Goal: Task Accomplishment & Management: Use online tool/utility

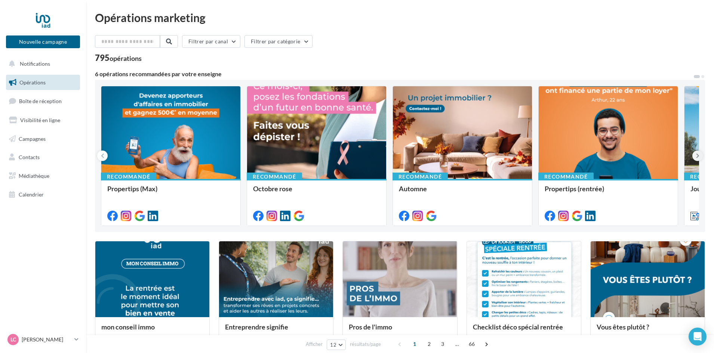
click at [698, 154] on icon at bounding box center [697, 155] width 3 height 7
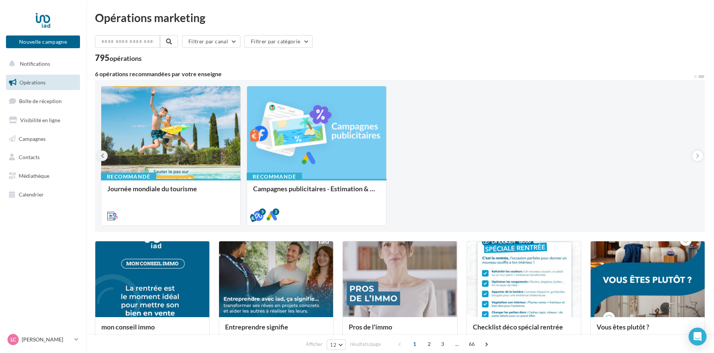
click at [99, 155] on button at bounding box center [102, 156] width 10 height 10
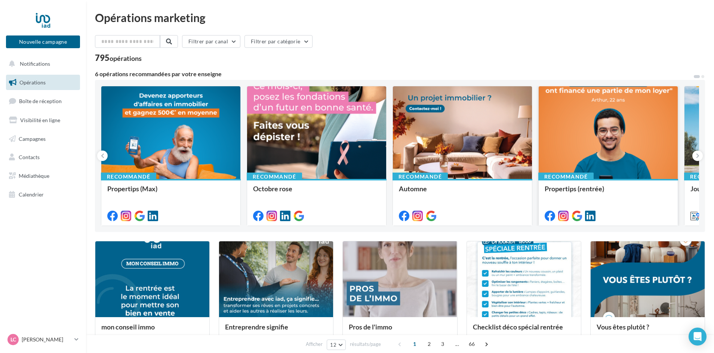
click at [591, 114] on div at bounding box center [607, 132] width 139 height 93
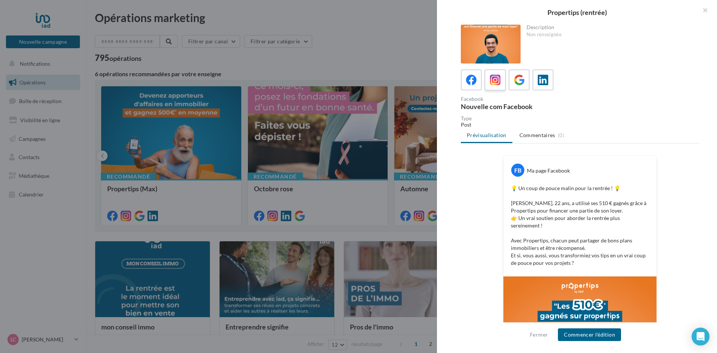
click at [498, 81] on icon at bounding box center [495, 80] width 11 height 11
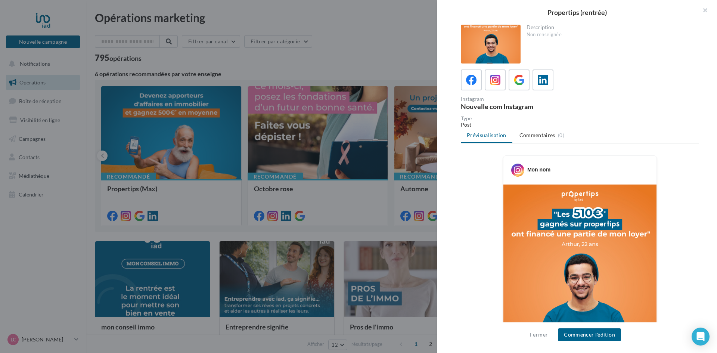
scroll to position [75, 0]
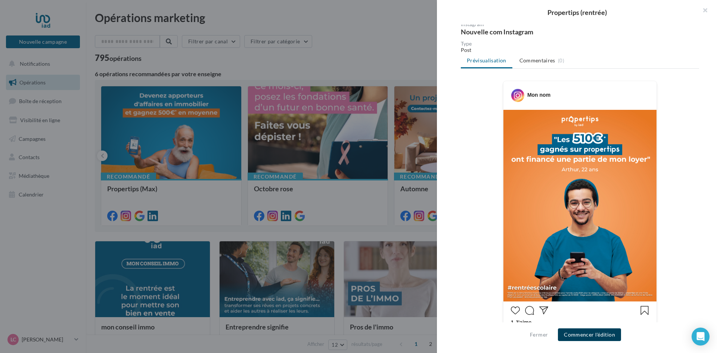
click at [602, 336] on button "Commencer l'édition" at bounding box center [589, 334] width 63 height 13
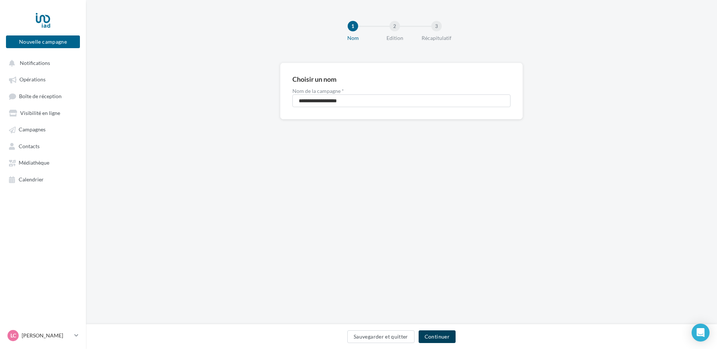
click at [440, 335] on button "Continuer" at bounding box center [437, 337] width 37 height 13
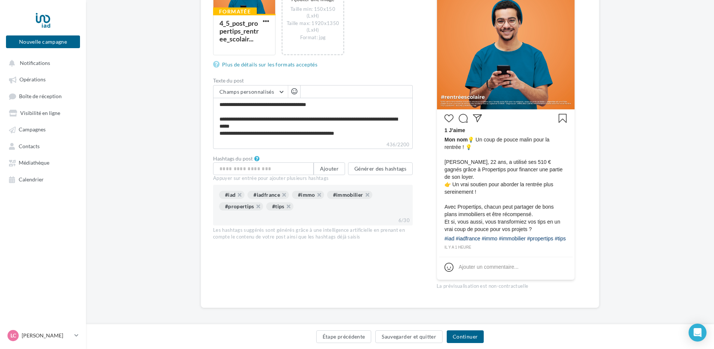
scroll to position [187, 0]
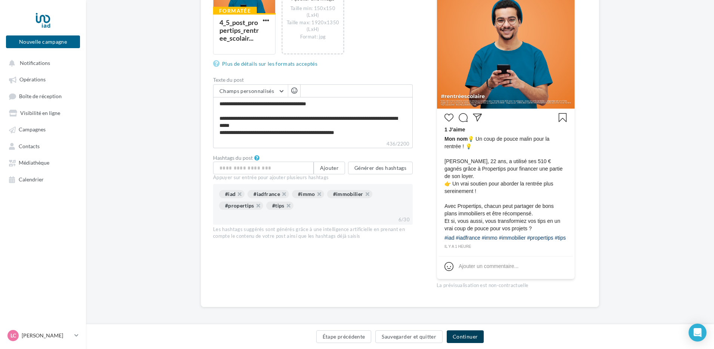
click at [469, 333] on button "Continuer" at bounding box center [464, 337] width 37 height 13
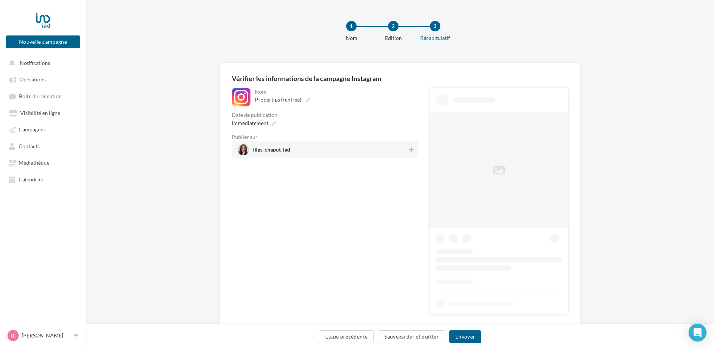
click at [317, 128] on div "Immédiatement" at bounding box center [325, 123] width 186 height 11
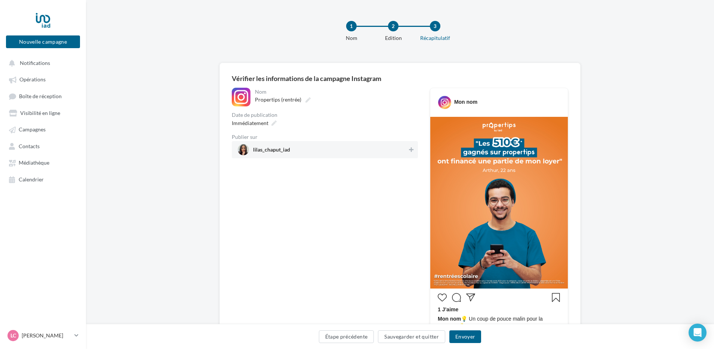
click at [269, 148] on span "lilas_chaput_iad" at bounding box center [271, 151] width 37 height 8
click at [268, 124] on div "Immédiatement" at bounding box center [253, 123] width 49 height 11
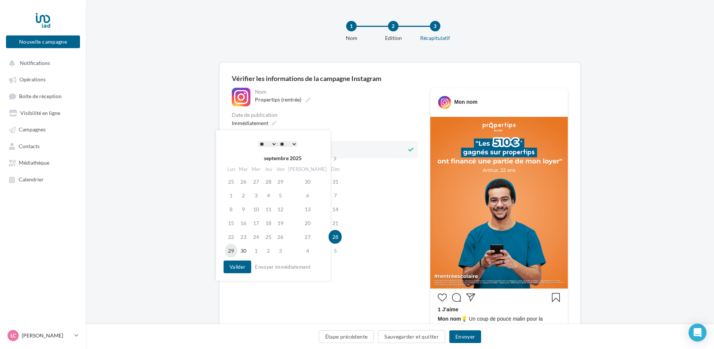
click at [228, 251] on td "29" at bounding box center [231, 251] width 12 height 14
click at [274, 143] on select "* * * * * * * * * * ** ** ** ** ** ** ** ** ** ** ** ** ** **" at bounding box center [267, 144] width 19 height 6
click at [239, 264] on button "Valider" at bounding box center [237, 267] width 28 height 13
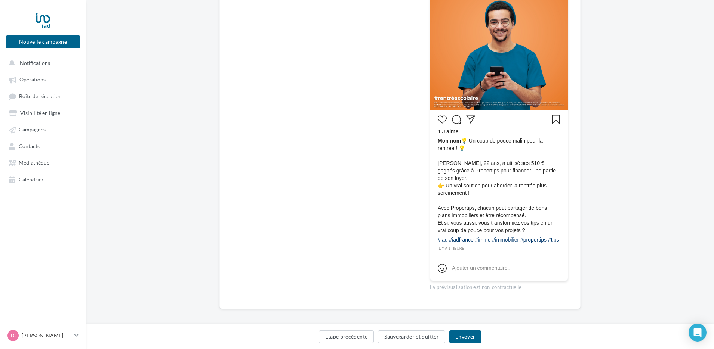
scroll to position [182, 0]
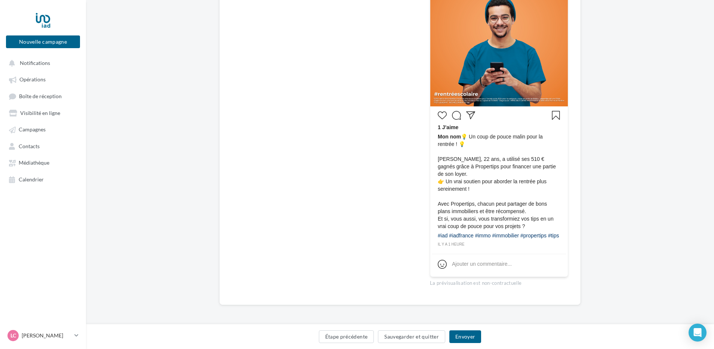
click at [516, 216] on span "Mon nom 💡 Un coup de pouce malin pour la rentrée ! 💡 Arthur, 22 ans, a utilisé …" at bounding box center [499, 181] width 123 height 97
click at [516, 220] on span "Mon nom 💡 Un coup de pouce malin pour la rentrée ! 💡 Arthur, 22 ans, a utilisé …" at bounding box center [499, 181] width 123 height 97
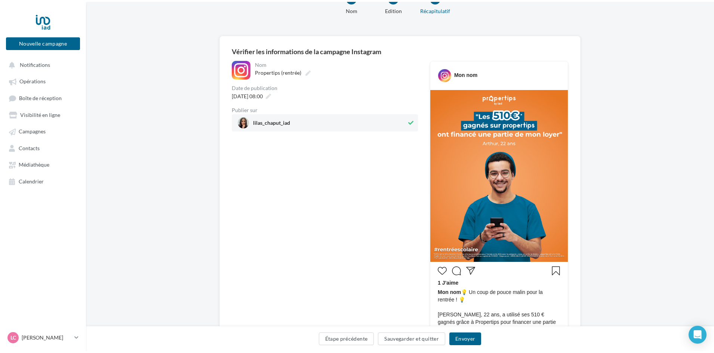
scroll to position [0, 0]
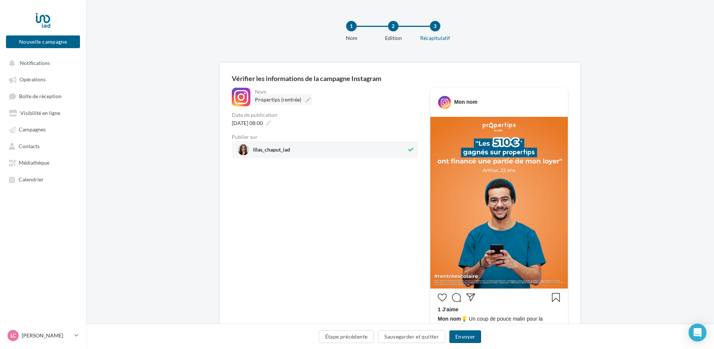
click at [306, 99] on icon at bounding box center [307, 100] width 5 height 5
click at [306, 99] on input "**********" at bounding box center [288, 101] width 66 height 13
click at [319, 187] on div "**********" at bounding box center [325, 281] width 186 height 387
click at [463, 336] on button "Envoyer" at bounding box center [465, 337] width 32 height 13
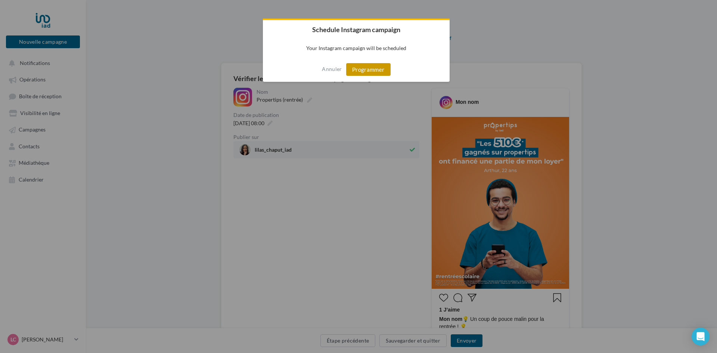
click at [370, 71] on button "Programmer" at bounding box center [368, 69] width 44 height 13
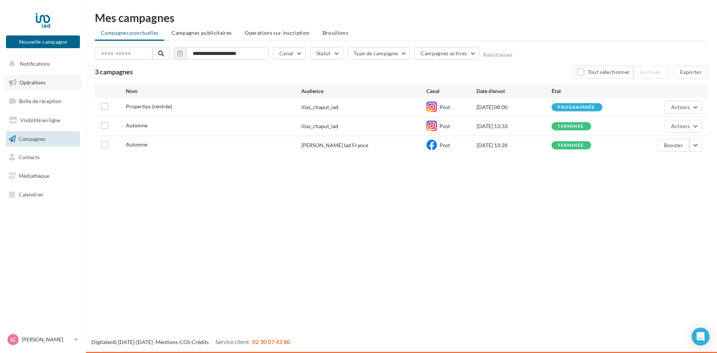
click at [40, 81] on span "Opérations" at bounding box center [32, 82] width 26 height 6
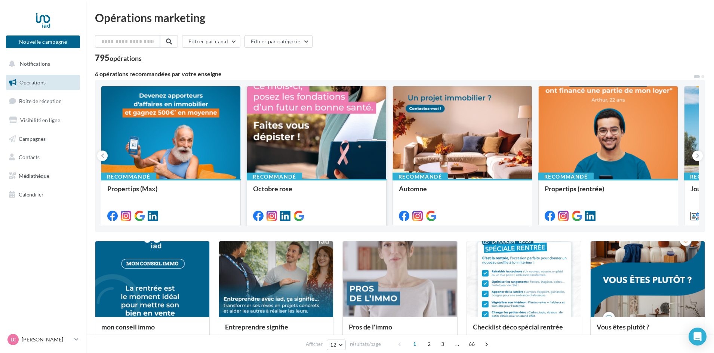
click at [312, 103] on div at bounding box center [316, 132] width 139 height 93
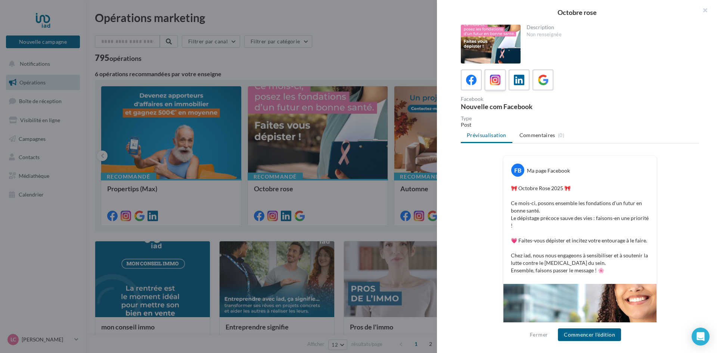
click at [494, 80] on icon at bounding box center [495, 80] width 11 height 11
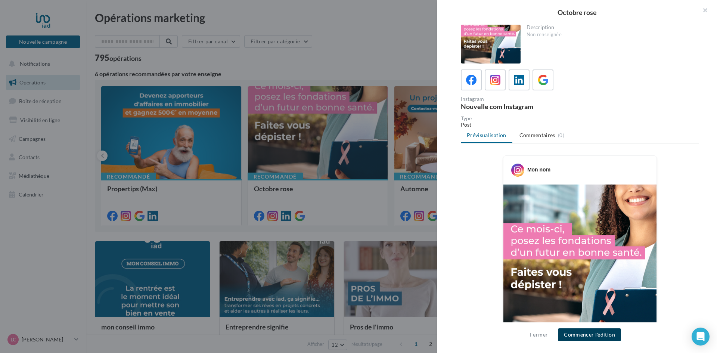
click at [602, 336] on button "Commencer l'édition" at bounding box center [589, 334] width 63 height 13
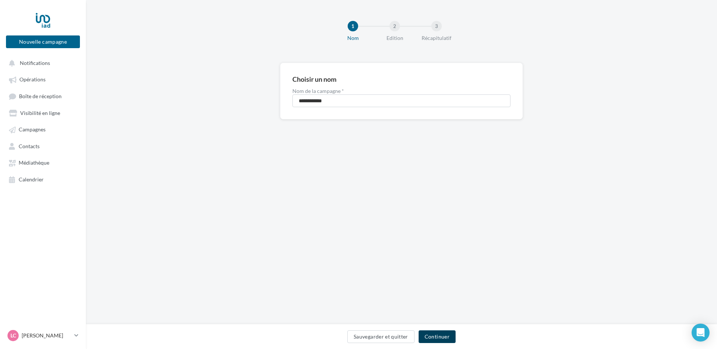
click at [444, 340] on button "Continuer" at bounding box center [437, 337] width 37 height 13
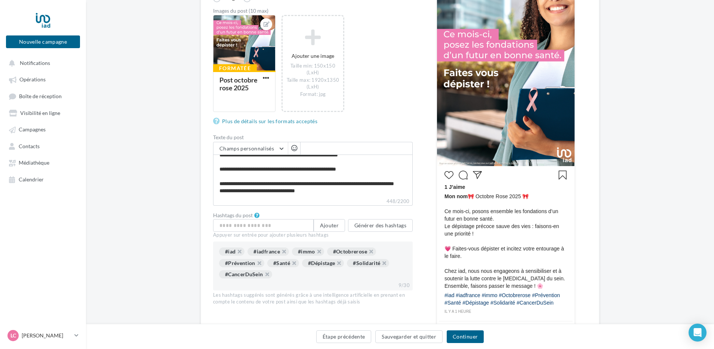
scroll to position [187, 0]
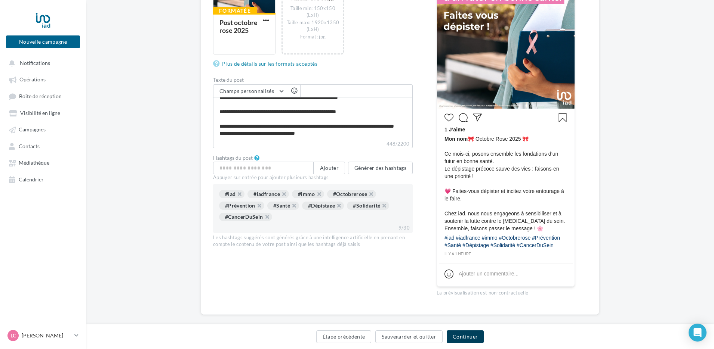
click at [463, 336] on button "Continuer" at bounding box center [464, 337] width 37 height 13
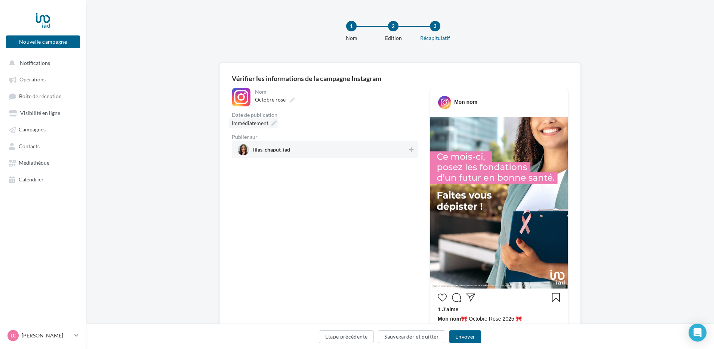
click at [274, 127] on div "Immédiatement" at bounding box center [253, 123] width 49 height 11
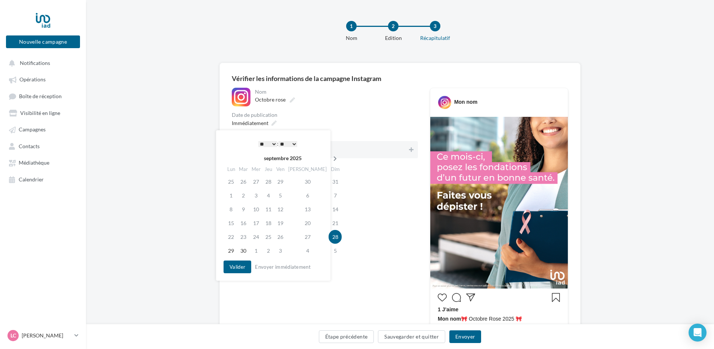
click at [330, 159] on icon at bounding box center [334, 158] width 9 height 5
click at [275, 181] on td "2" at bounding box center [269, 182] width 12 height 14
click at [272, 144] on select "* * * * * * * * * * ** ** ** ** ** ** ** ** ** ** ** ** ** **" at bounding box center [267, 144] width 19 height 6
click at [270, 142] on select "* * * * * * * * * * ** ** ** ** ** ** ** ** ** ** ** ** ** **" at bounding box center [267, 144] width 19 height 6
click at [230, 270] on button "Valider" at bounding box center [237, 267] width 28 height 13
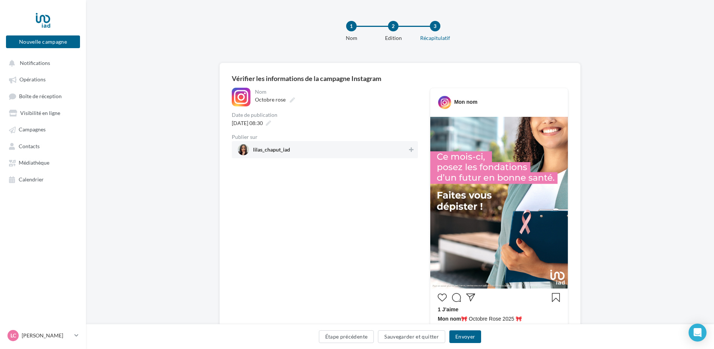
click at [324, 152] on span "lilas_chaput_iad" at bounding box center [323, 149] width 170 height 11
click at [467, 339] on button "Envoyer" at bounding box center [465, 337] width 32 height 13
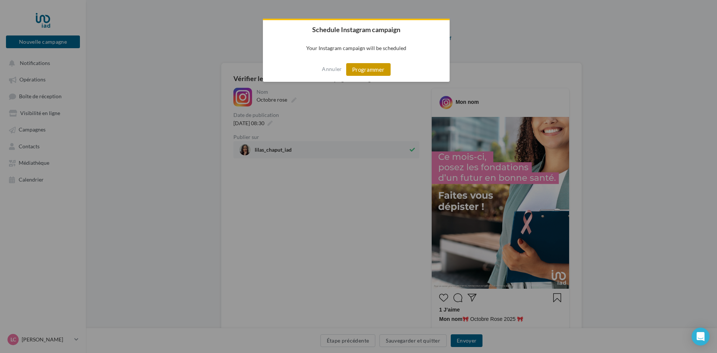
click at [370, 67] on button "Programmer" at bounding box center [368, 69] width 44 height 13
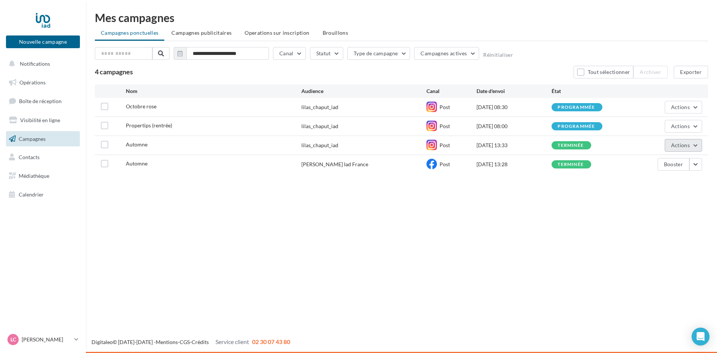
click at [687, 145] on span "Actions" at bounding box center [680, 145] width 19 height 6
click at [668, 200] on button "Dupliquer" at bounding box center [665, 201] width 75 height 19
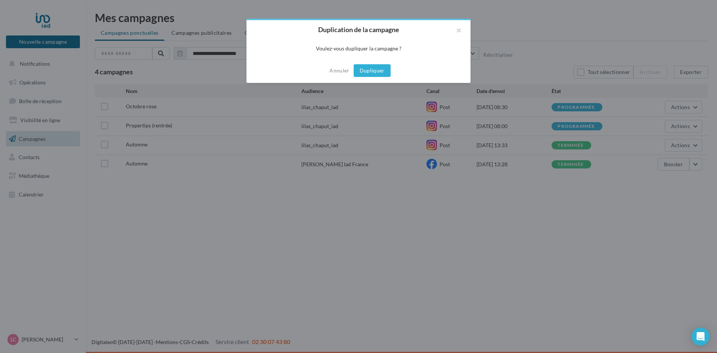
click at [368, 72] on button "Dupliquer" at bounding box center [372, 70] width 37 height 13
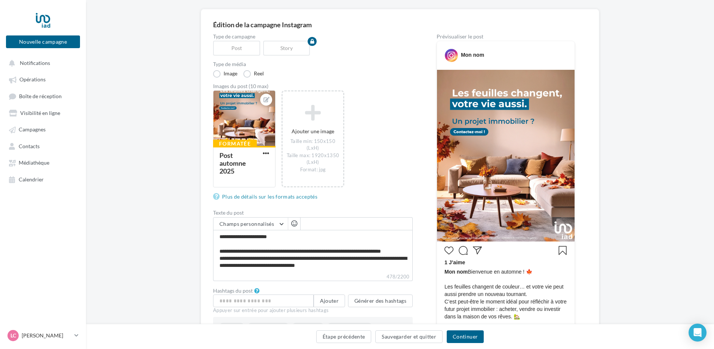
scroll to position [149, 0]
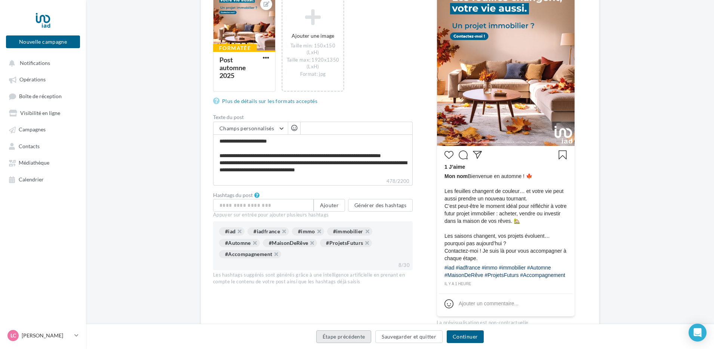
click at [347, 339] on button "Étape précédente" at bounding box center [343, 337] width 55 height 13
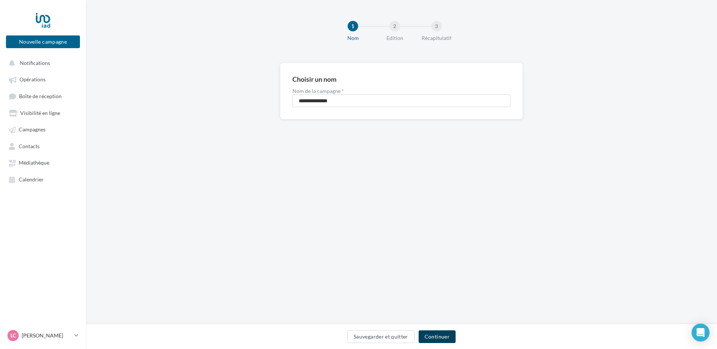
click at [446, 343] on button "Continuer" at bounding box center [437, 337] width 37 height 13
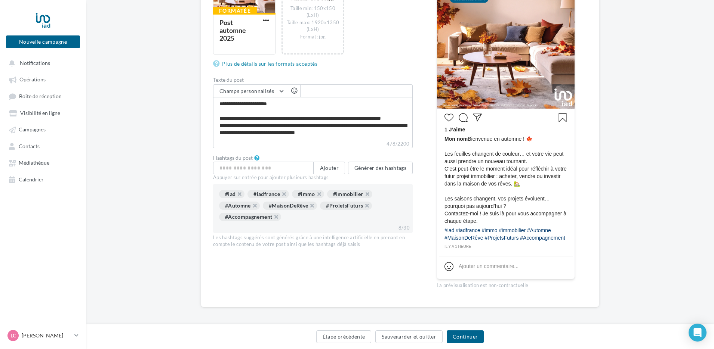
scroll to position [112, 0]
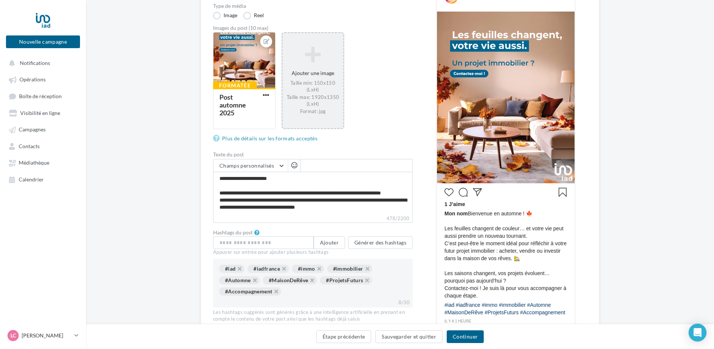
click at [328, 80] on div "Ajouter une image Taille min: 150x150 (LxH) Taille max: 1920x1350 (LxH) Format:…" at bounding box center [312, 81] width 60 height 76
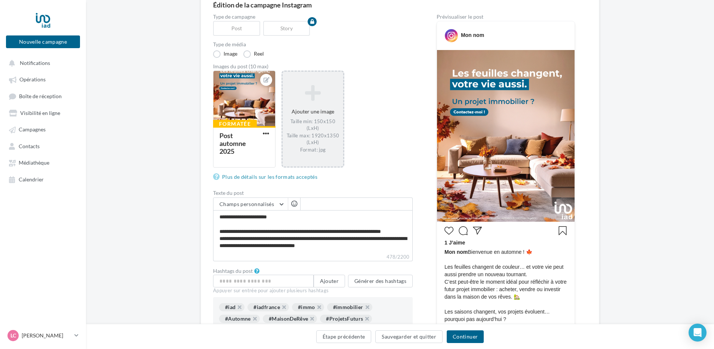
scroll to position [37, 0]
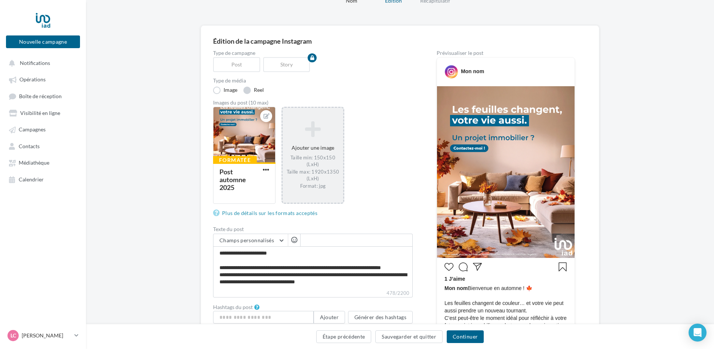
click at [256, 88] on label "Reel" at bounding box center [253, 90] width 21 height 7
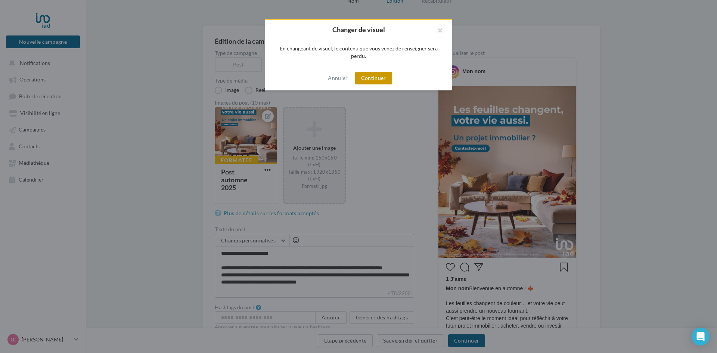
click at [372, 74] on button "Continuer" at bounding box center [373, 78] width 37 height 13
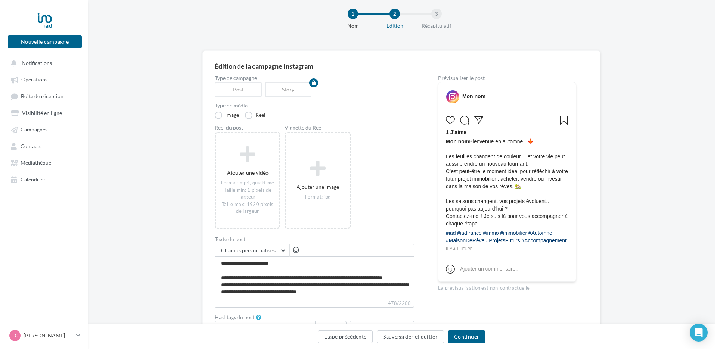
scroll to position [0, 0]
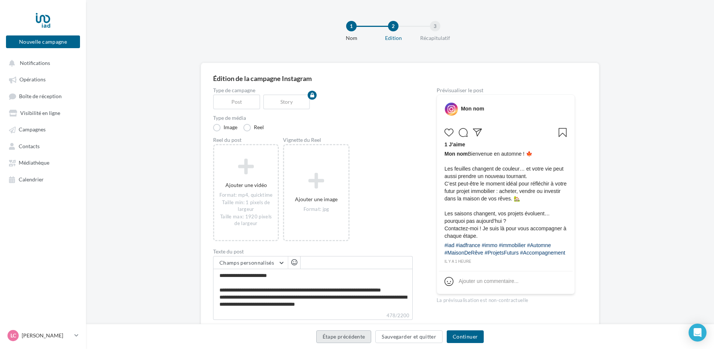
drag, startPoint x: 328, startPoint y: 333, endPoint x: 333, endPoint y: 333, distance: 5.6
click at [328, 333] on button "Étape précédente" at bounding box center [343, 337] width 55 height 13
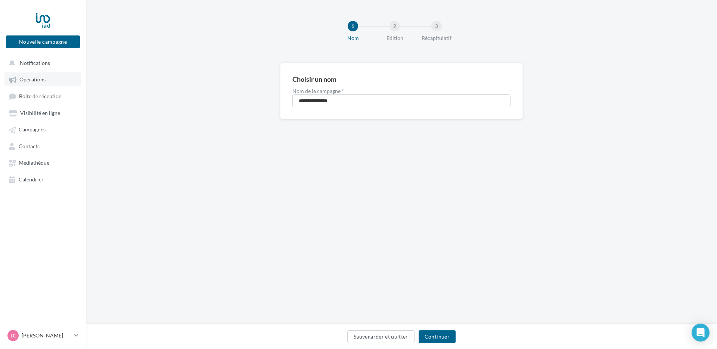
click at [35, 79] on span "Opérations" at bounding box center [32, 80] width 26 height 6
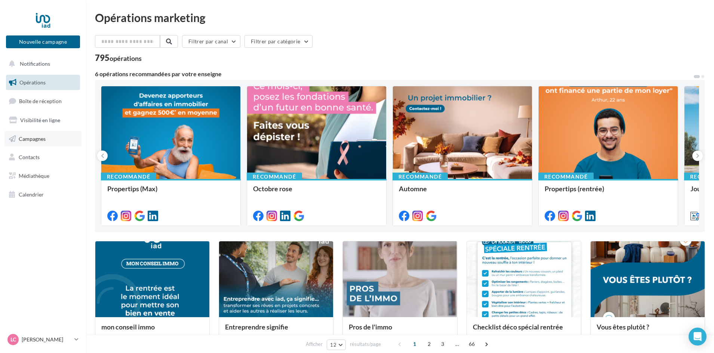
click at [45, 139] on span "Campagnes" at bounding box center [32, 138] width 27 height 6
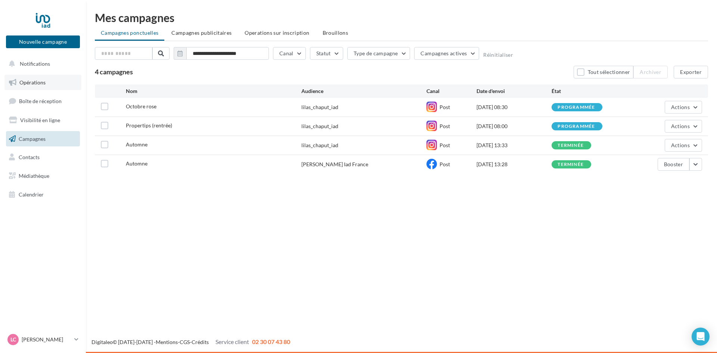
click at [28, 80] on span "Opérations" at bounding box center [32, 82] width 26 height 6
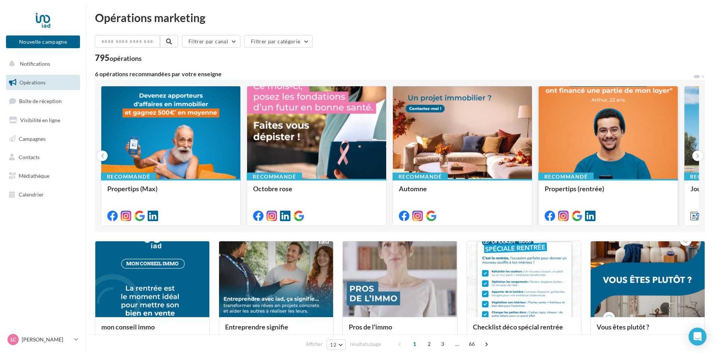
click at [584, 107] on div at bounding box center [607, 132] width 139 height 93
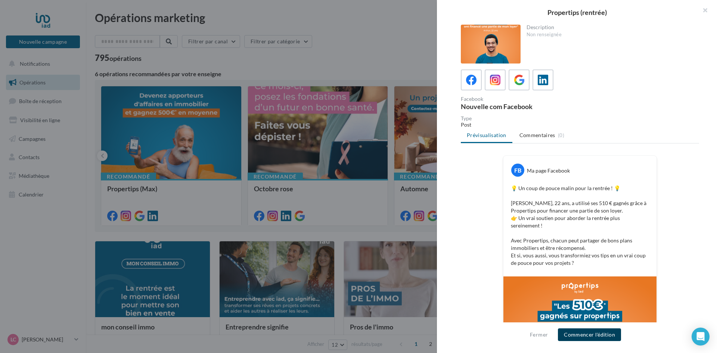
click at [605, 332] on button "Commencer l'édition" at bounding box center [589, 334] width 63 height 13
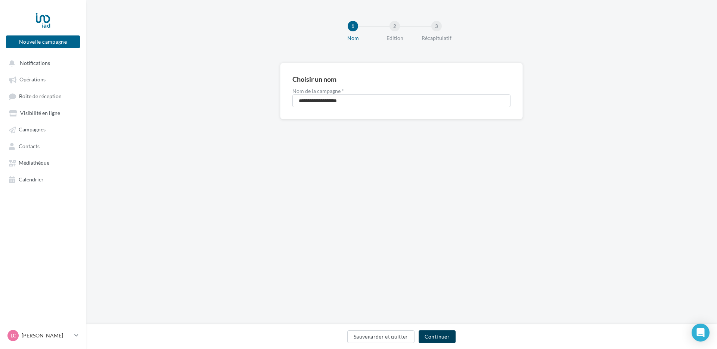
click at [433, 336] on button "Continuer" at bounding box center [437, 337] width 37 height 13
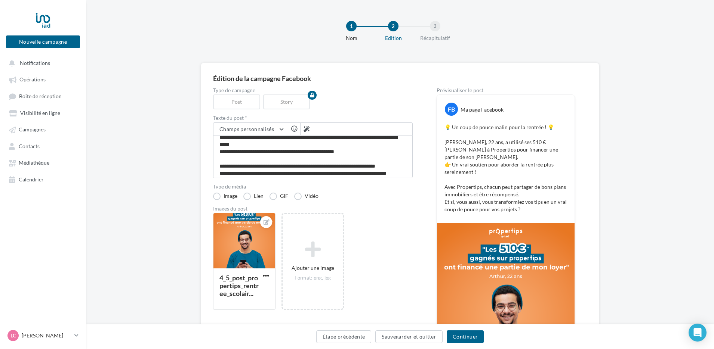
scroll to position [36, 0]
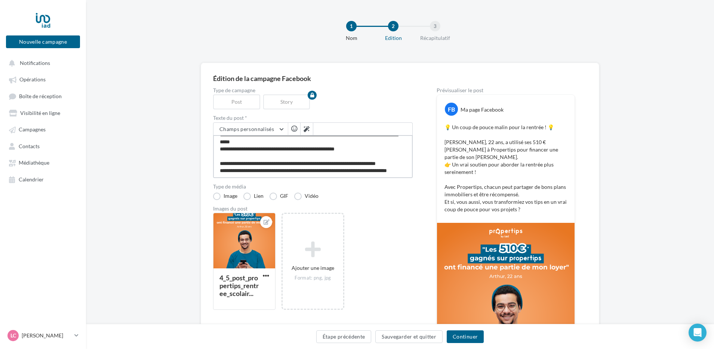
click at [266, 172] on textarea "**********" at bounding box center [313, 156] width 200 height 43
type textarea "**********"
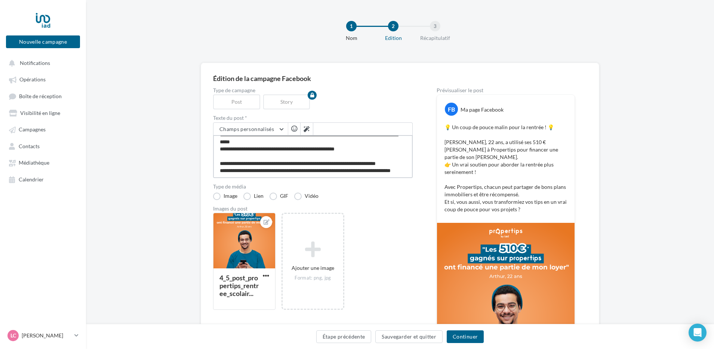
type textarea "**********"
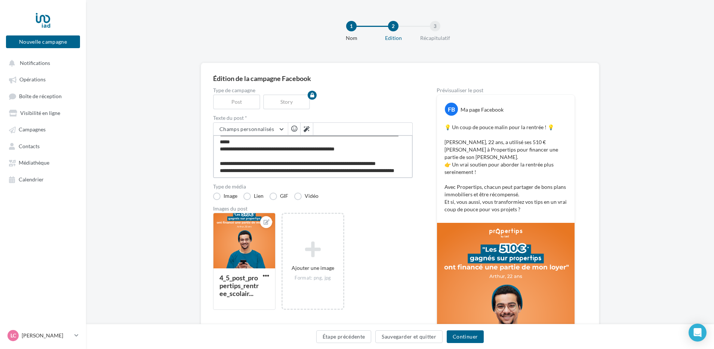
type textarea "**********"
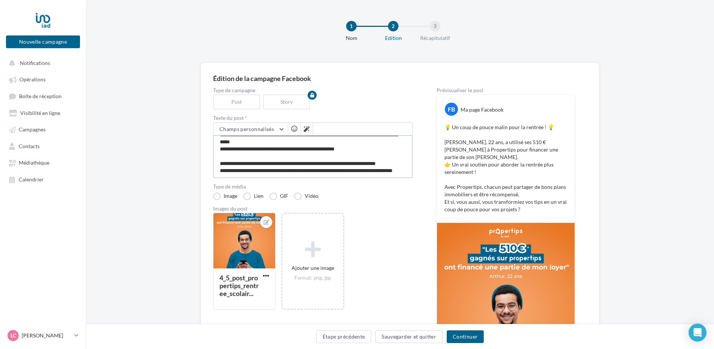
type textarea "**********"
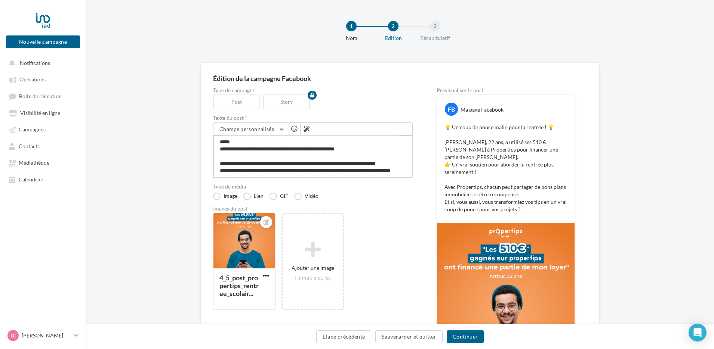
scroll to position [40, 0]
type textarea "**********"
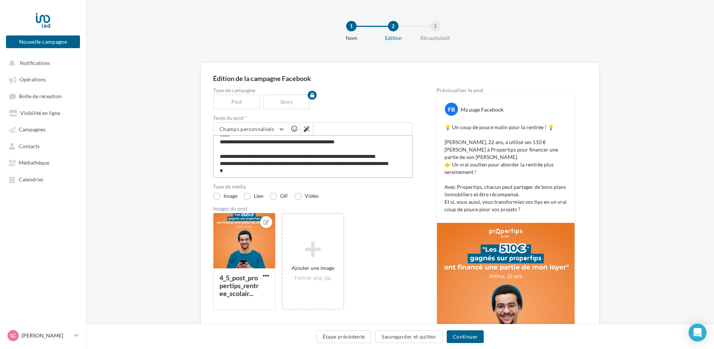
type textarea "**********"
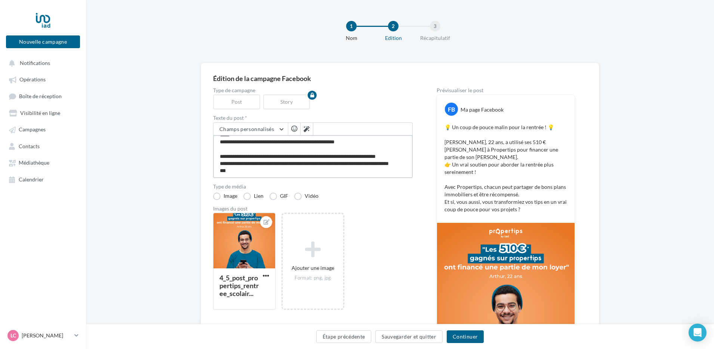
type textarea "**********"
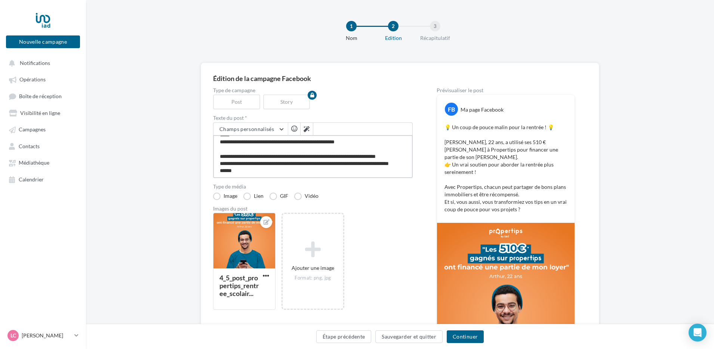
type textarea "**********"
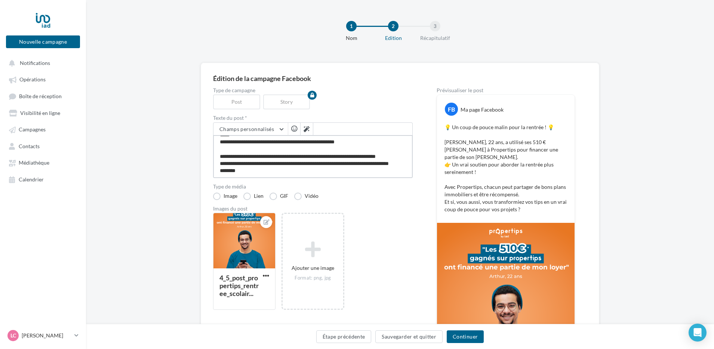
type textarea "**********"
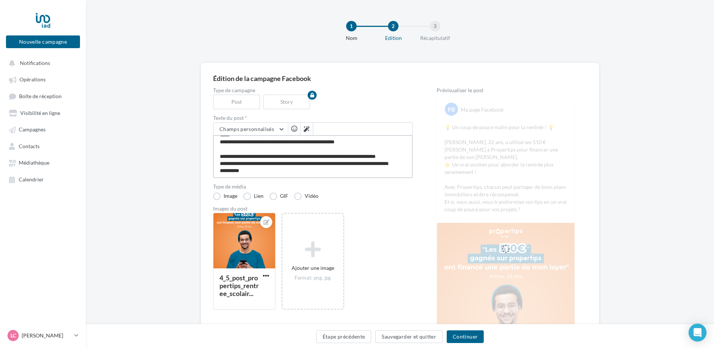
type textarea "**********"
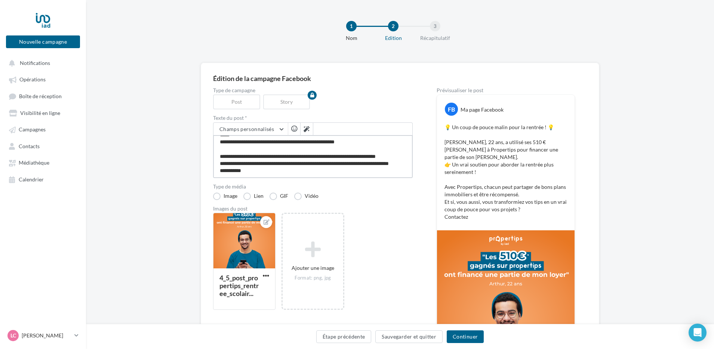
type textarea "**********"
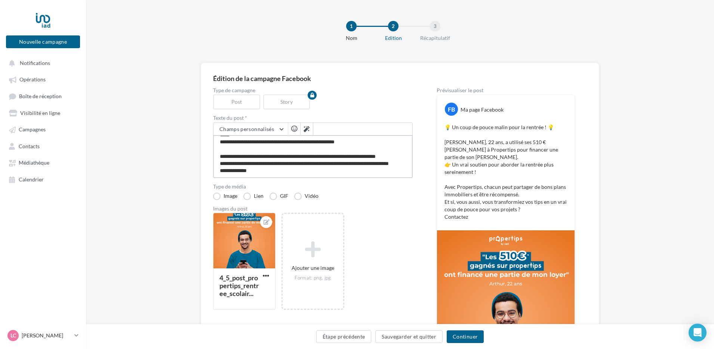
type textarea "**********"
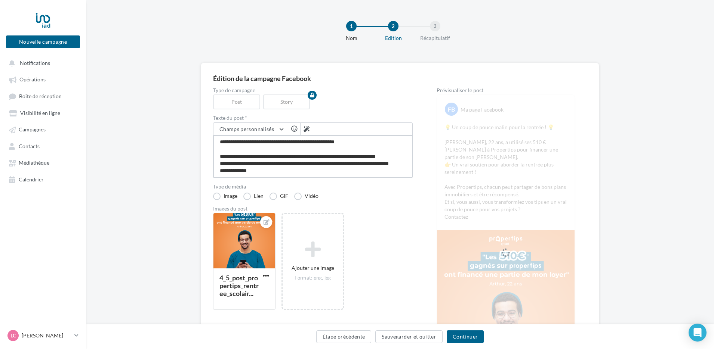
type textarea "**********"
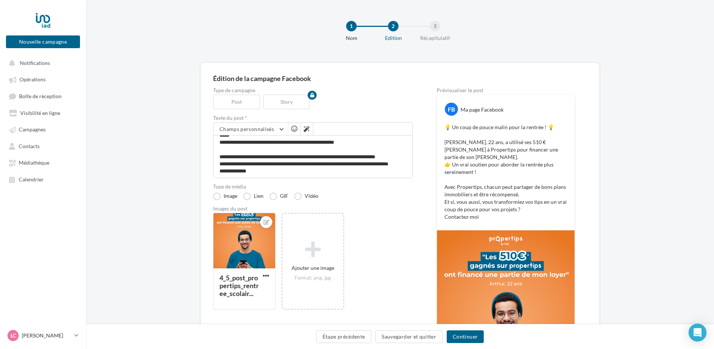
scroll to position [40, 0]
click at [293, 129] on span "button" at bounding box center [294, 129] width 6 height 6
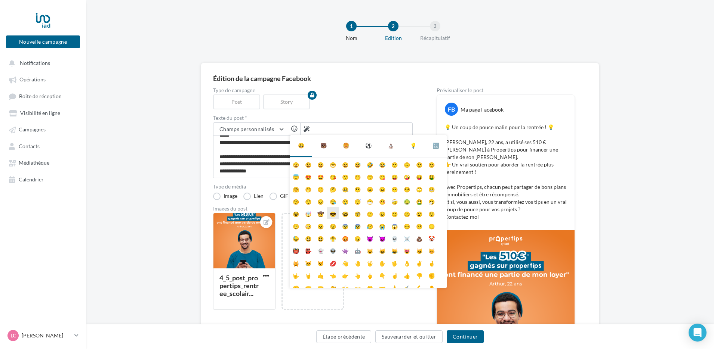
click at [332, 214] on li "😎" at bounding box center [333, 213] width 12 height 12
type textarea "**********"
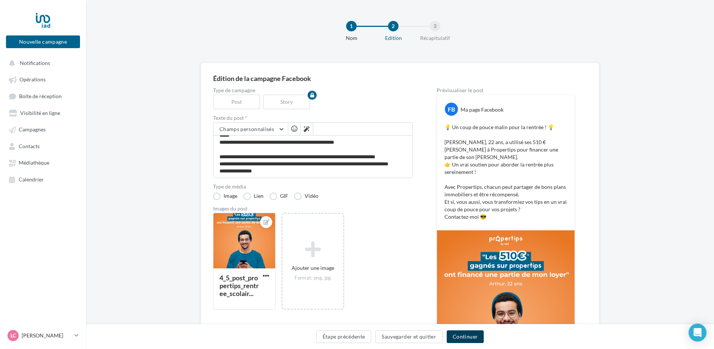
click at [466, 339] on button "Continuer" at bounding box center [464, 337] width 37 height 13
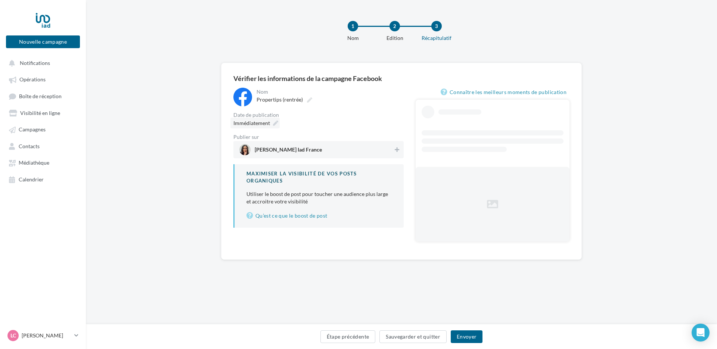
click at [271, 120] on div "Immédiatement" at bounding box center [255, 123] width 49 height 11
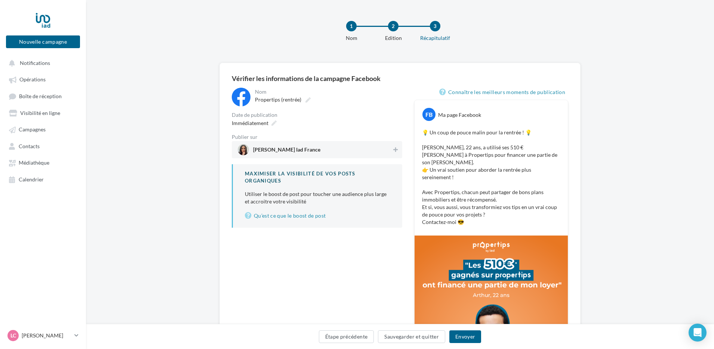
click at [342, 123] on div "Immédiatement" at bounding box center [317, 123] width 170 height 11
click at [306, 217] on link "Qu’est ce que le boost de post" at bounding box center [317, 215] width 145 height 9
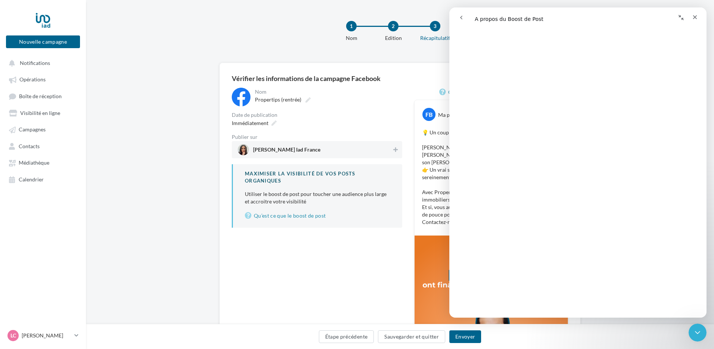
scroll to position [1084, 0]
click at [272, 272] on div "**********" at bounding box center [317, 262] width 170 height 349
drag, startPoint x: 308, startPoint y: 278, endPoint x: 6, endPoint y: 152, distance: 327.8
click at [308, 278] on div "**********" at bounding box center [317, 262] width 170 height 349
click at [697, 16] on icon "Fermer" at bounding box center [695, 17] width 6 height 6
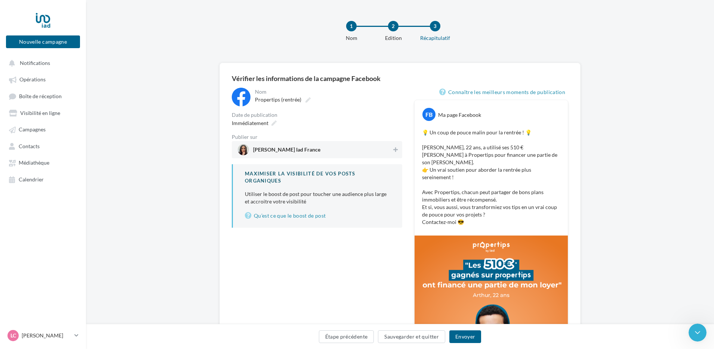
scroll to position [0, 0]
click at [253, 120] on span "Immédiatement" at bounding box center [250, 123] width 37 height 6
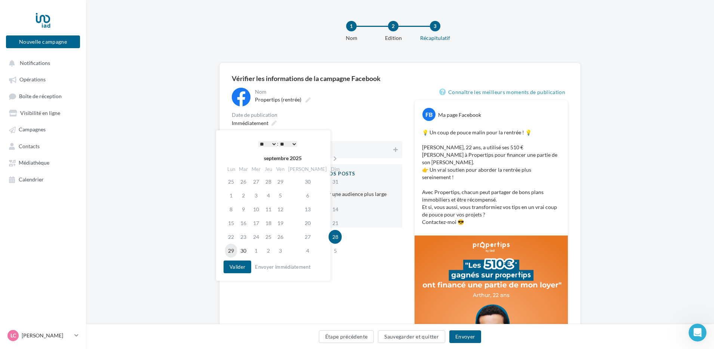
click at [235, 251] on td "29" at bounding box center [231, 251] width 12 height 14
click at [274, 143] on select "* * * * * * * * * * ** ** ** ** ** ** ** ** ** ** ** ** ** **" at bounding box center [267, 144] width 19 height 6
click at [240, 270] on button "Valider" at bounding box center [237, 267] width 28 height 13
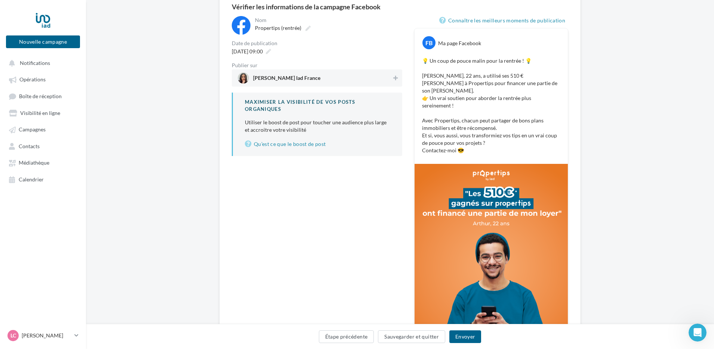
scroll to position [129, 0]
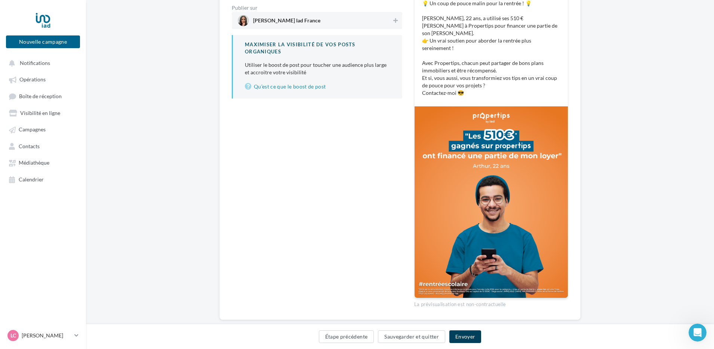
click at [465, 337] on button "Envoyer" at bounding box center [465, 337] width 32 height 13
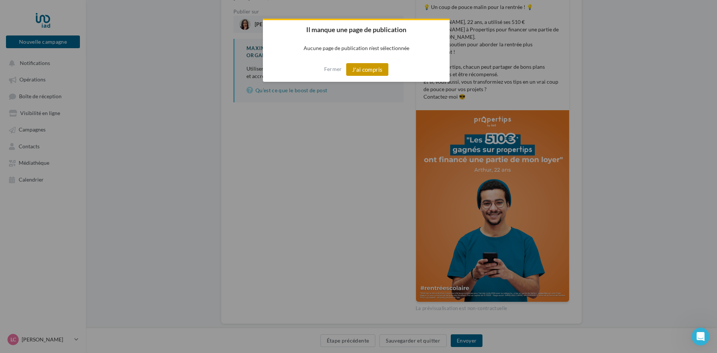
click at [368, 71] on button "J'ai compris" at bounding box center [367, 69] width 43 height 13
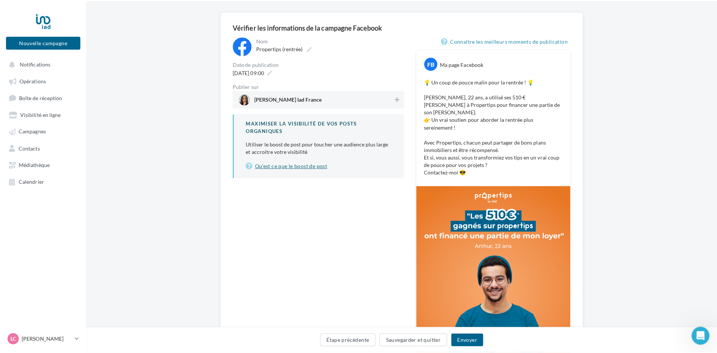
scroll to position [51, 0]
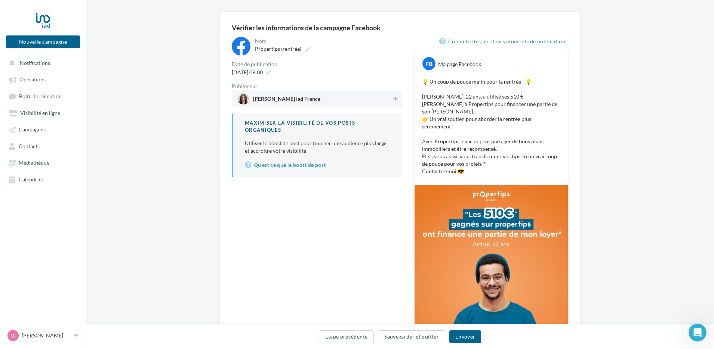
click at [323, 98] on span "[PERSON_NAME] Iad France" at bounding box center [315, 98] width 154 height 11
click at [468, 338] on button "Envoyer" at bounding box center [465, 337] width 32 height 13
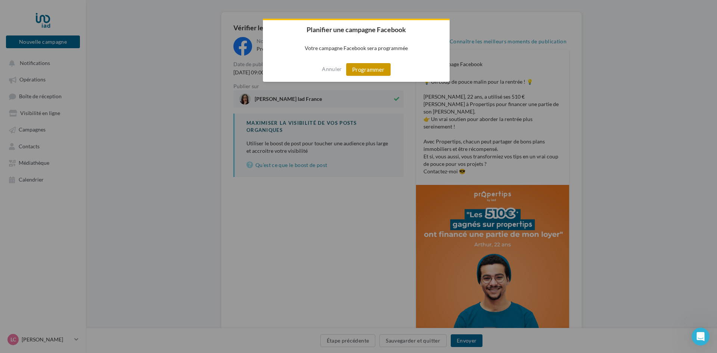
click at [379, 68] on button "Programmer" at bounding box center [368, 69] width 44 height 13
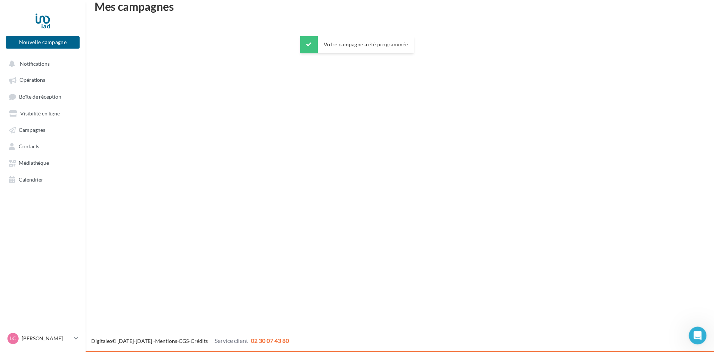
scroll to position [12, 0]
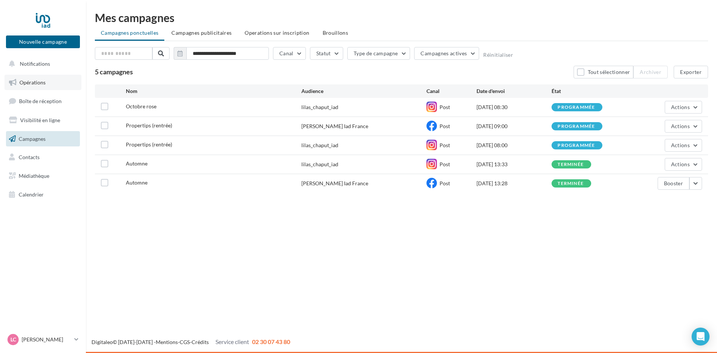
click at [36, 81] on span "Opérations" at bounding box center [32, 82] width 26 height 6
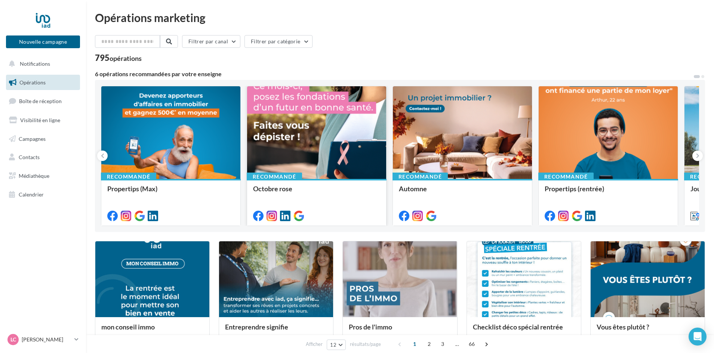
click at [333, 151] on div at bounding box center [316, 132] width 139 height 93
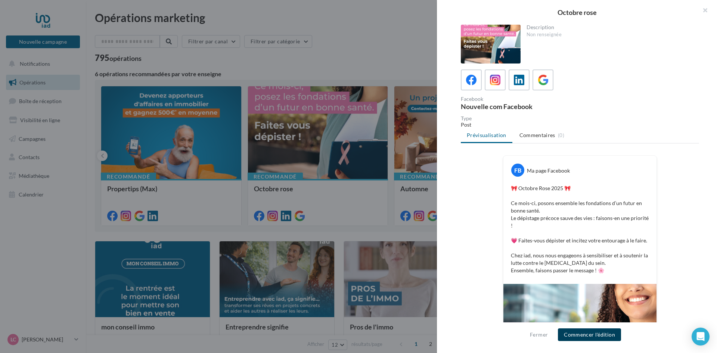
click at [596, 333] on button "Commencer l'édition" at bounding box center [589, 334] width 63 height 13
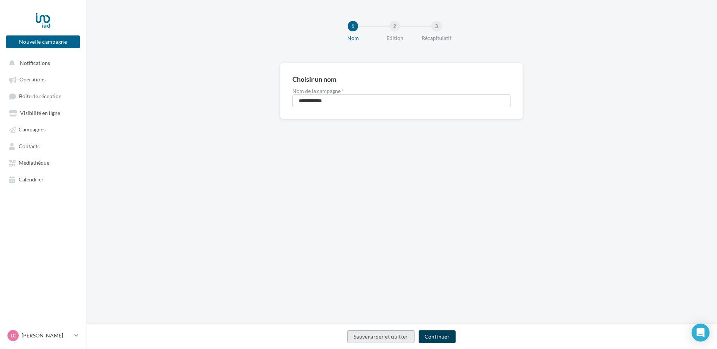
click at [442, 339] on button "Continuer" at bounding box center [437, 337] width 37 height 13
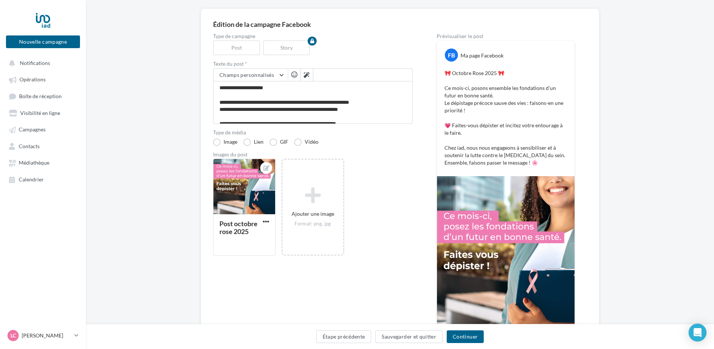
scroll to position [112, 0]
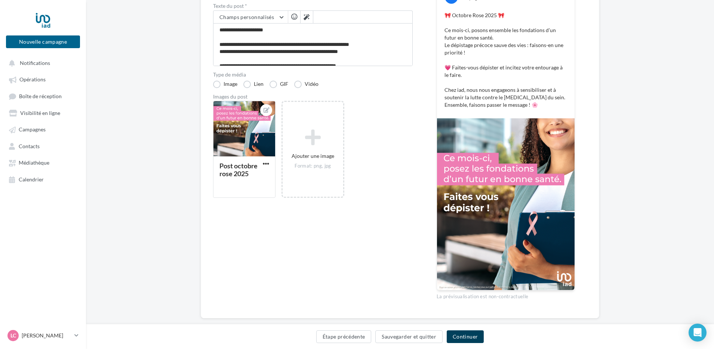
click at [465, 338] on button "Continuer" at bounding box center [464, 337] width 37 height 13
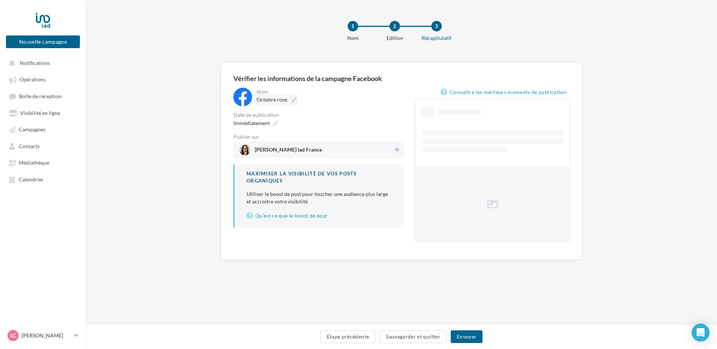
click at [279, 98] on span "Octobre rose" at bounding box center [272, 99] width 31 height 6
click at [279, 98] on input "**********" at bounding box center [290, 101] width 66 height 13
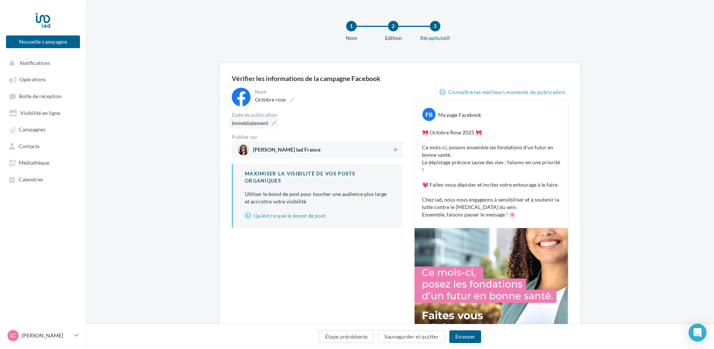
click at [266, 126] on span "Immédiatement" at bounding box center [250, 123] width 37 height 6
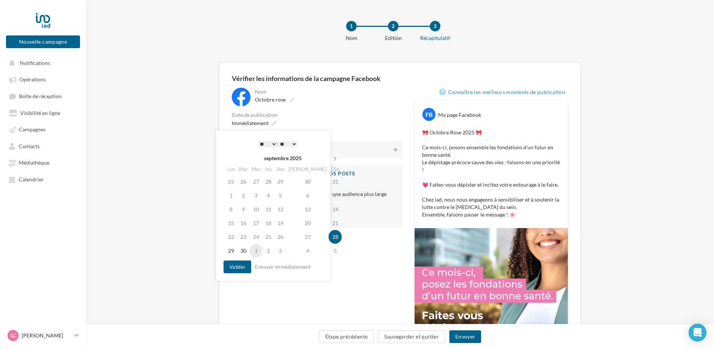
click at [257, 253] on td "1" at bounding box center [256, 251] width 13 height 14
click at [272, 145] on select "* * * * * * * * * * ** ** ** ** ** ** ** ** ** ** ** ** ** **" at bounding box center [267, 144] width 19 height 6
click at [235, 266] on button "Valider" at bounding box center [237, 267] width 28 height 13
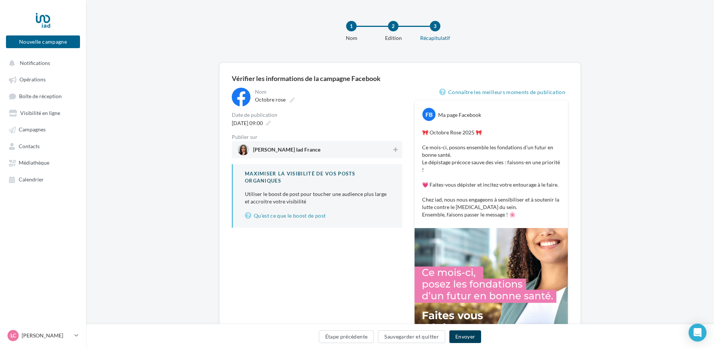
click at [465, 336] on button "Envoyer" at bounding box center [465, 337] width 32 height 13
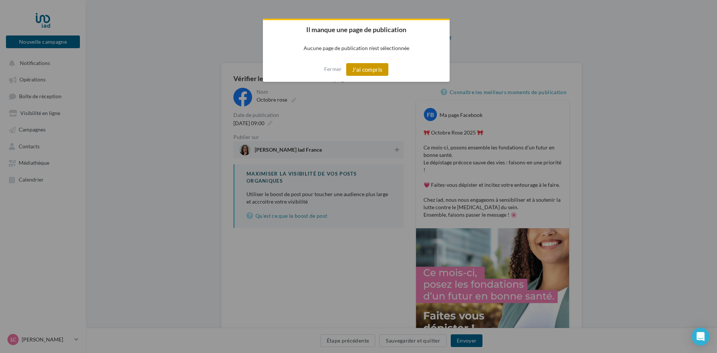
click at [366, 66] on button "J'ai compris" at bounding box center [367, 69] width 43 height 13
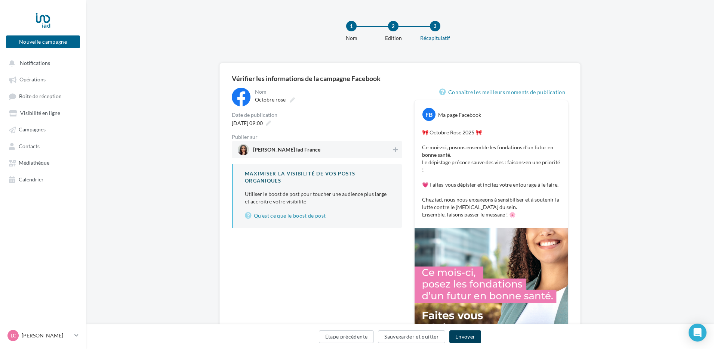
click at [471, 342] on button "Envoyer" at bounding box center [465, 337] width 32 height 13
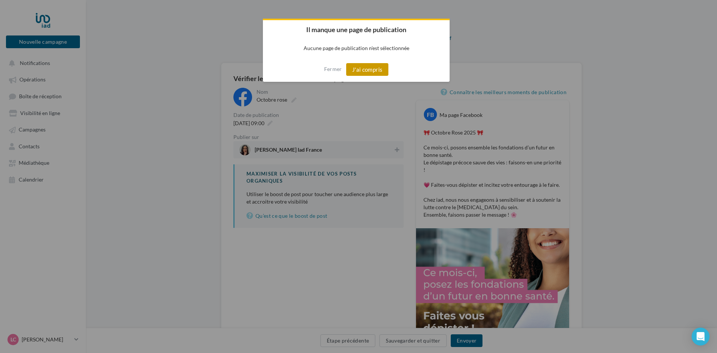
click at [360, 68] on button "J'ai compris" at bounding box center [367, 69] width 43 height 13
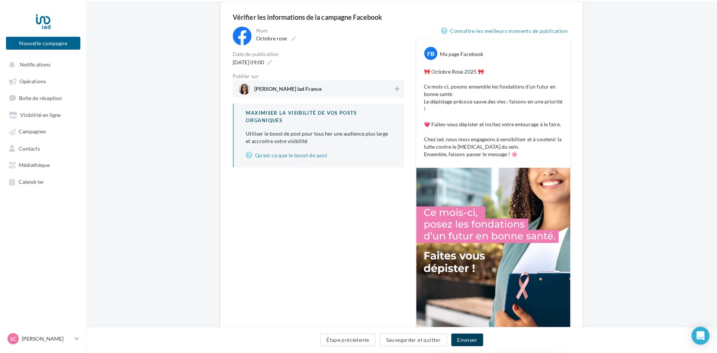
scroll to position [62, 0]
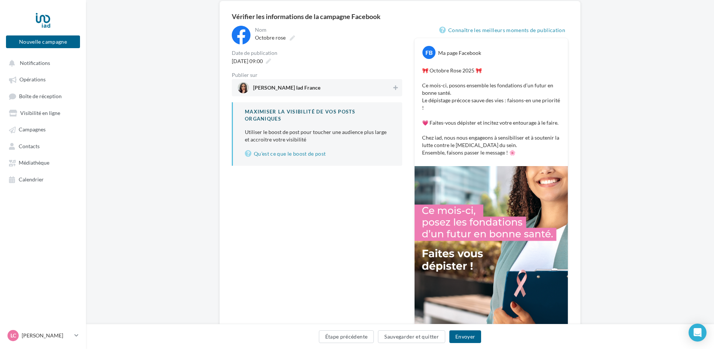
click at [352, 89] on span "[PERSON_NAME] Iad France" at bounding box center [315, 87] width 154 height 11
click at [462, 336] on button "Envoyer" at bounding box center [465, 337] width 32 height 13
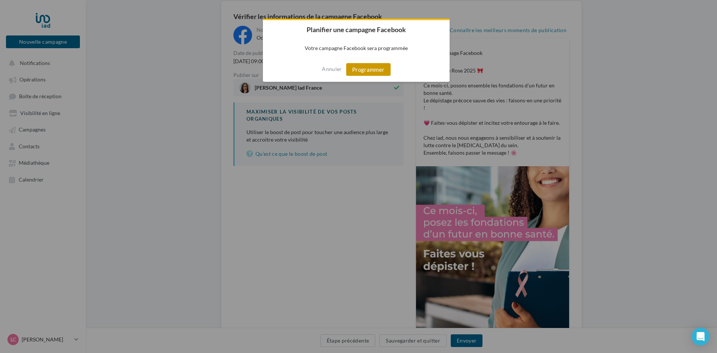
click at [370, 68] on button "Programmer" at bounding box center [368, 69] width 44 height 13
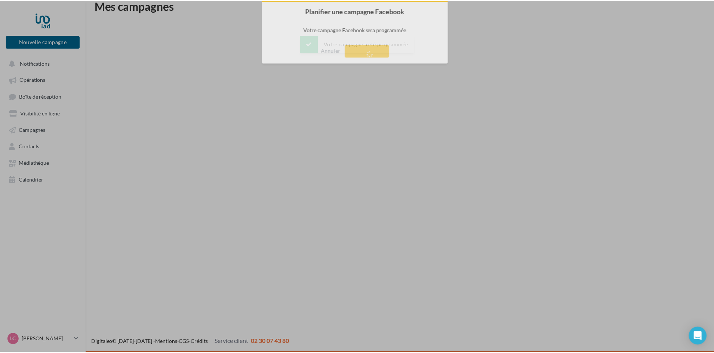
scroll to position [12, 0]
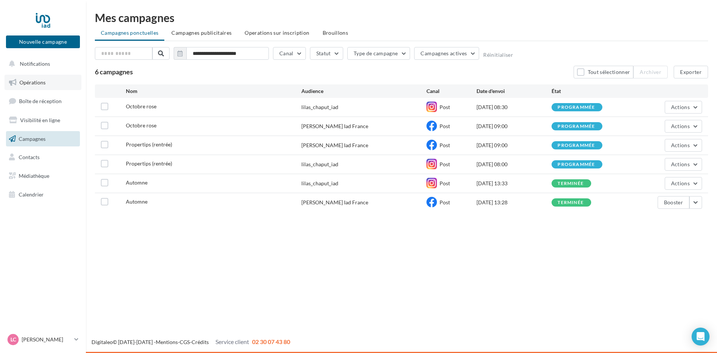
click at [53, 81] on link "Opérations" at bounding box center [42, 83] width 77 height 16
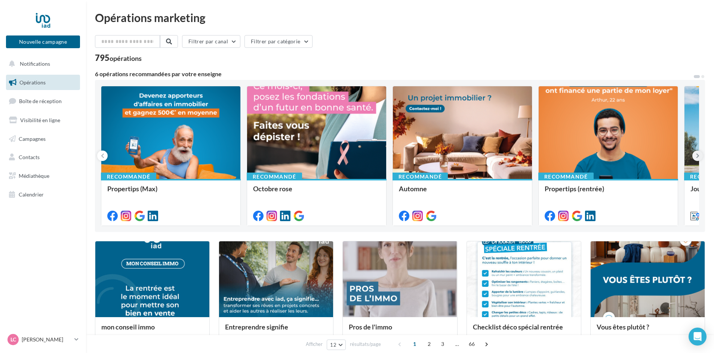
click at [696, 153] on icon at bounding box center [697, 155] width 3 height 7
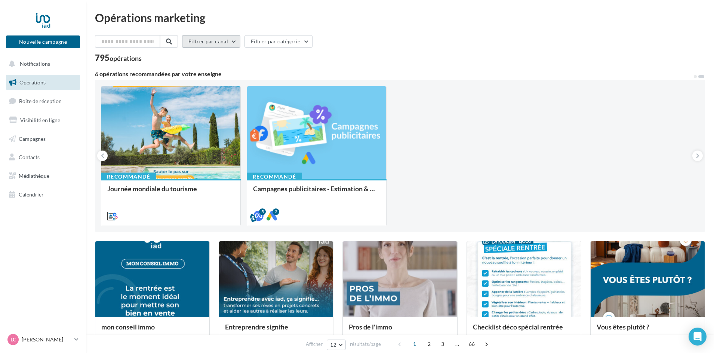
click at [240, 42] on button "Filtrer par canal" at bounding box center [211, 41] width 58 height 13
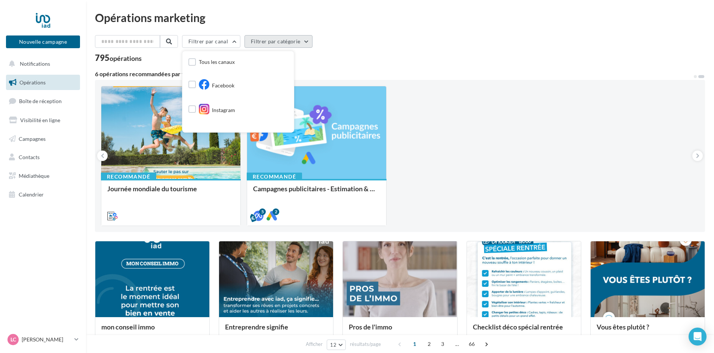
click at [268, 39] on button "Filtrer par catégorie" at bounding box center [278, 41] width 68 height 13
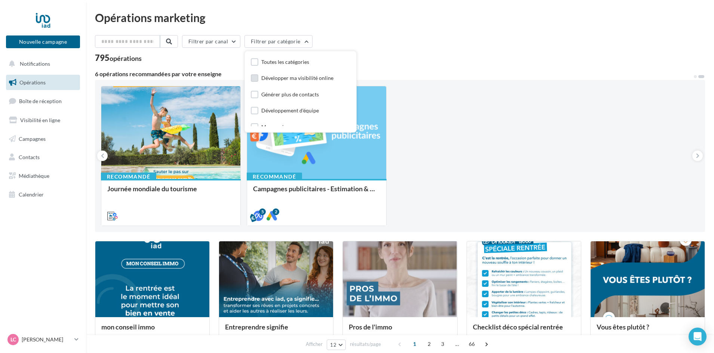
click at [287, 75] on div "Développer ma visibilité online" at bounding box center [297, 77] width 72 height 7
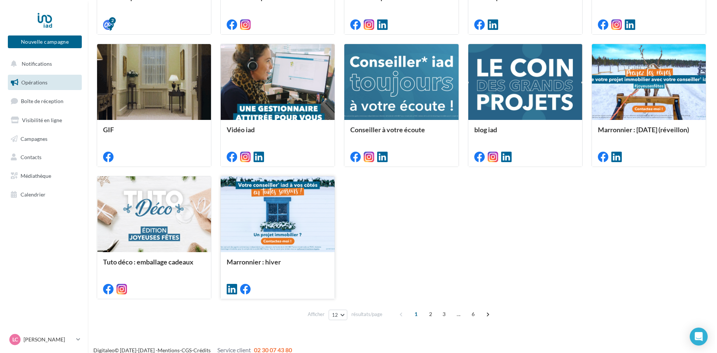
scroll to position [322, 0]
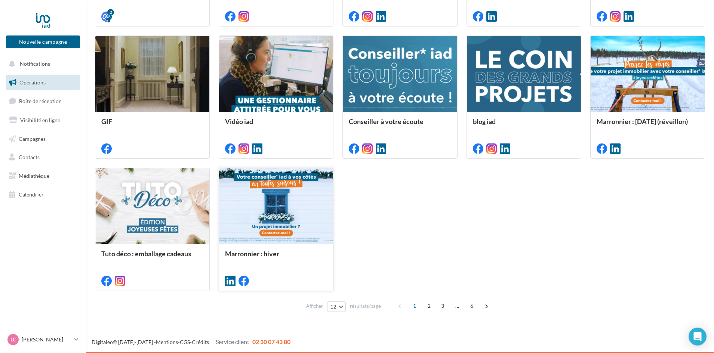
click at [275, 202] on div at bounding box center [276, 206] width 114 height 77
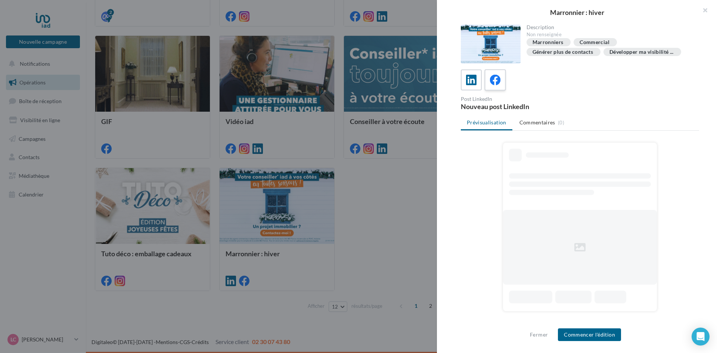
click at [500, 86] on icon at bounding box center [495, 80] width 11 height 11
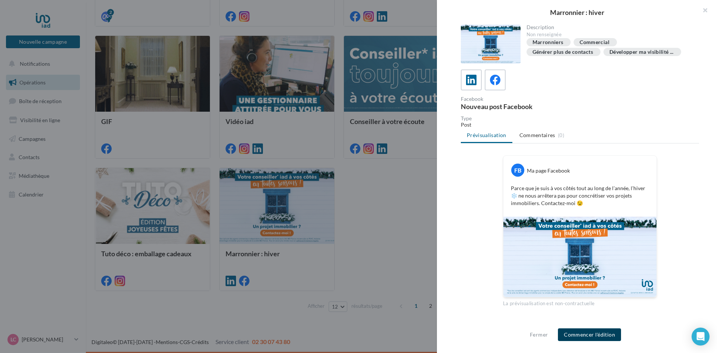
click at [594, 336] on button "Commencer l'édition" at bounding box center [589, 334] width 63 height 13
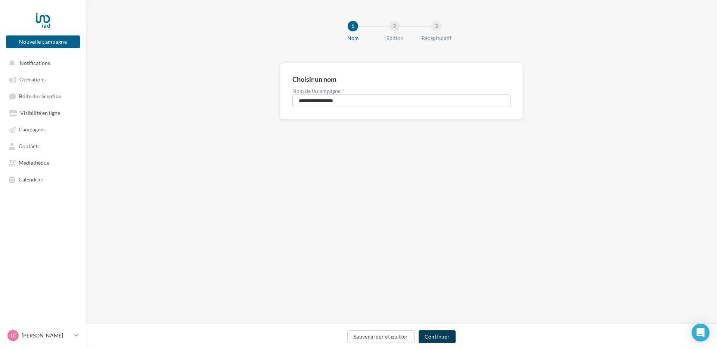
click at [440, 339] on button "Continuer" at bounding box center [437, 337] width 37 height 13
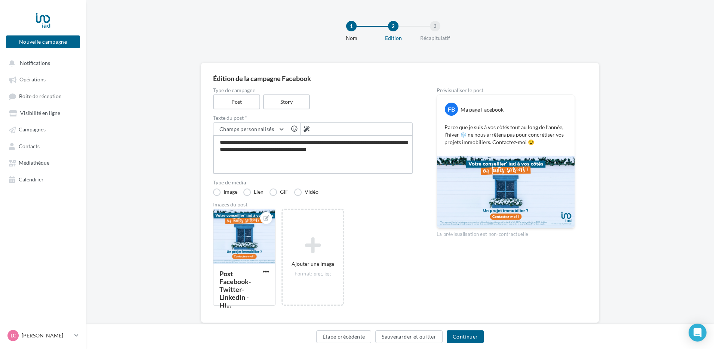
drag, startPoint x: 373, startPoint y: 151, endPoint x: 203, endPoint y: 143, distance: 170.9
click at [203, 143] on div "**********" at bounding box center [400, 193] width 398 height 260
drag, startPoint x: 620, startPoint y: 256, endPoint x: 614, endPoint y: 256, distance: 6.4
click at [620, 256] on div "**********" at bounding box center [400, 205] width 628 height 284
drag, startPoint x: 370, startPoint y: 152, endPoint x: 210, endPoint y: 143, distance: 160.1
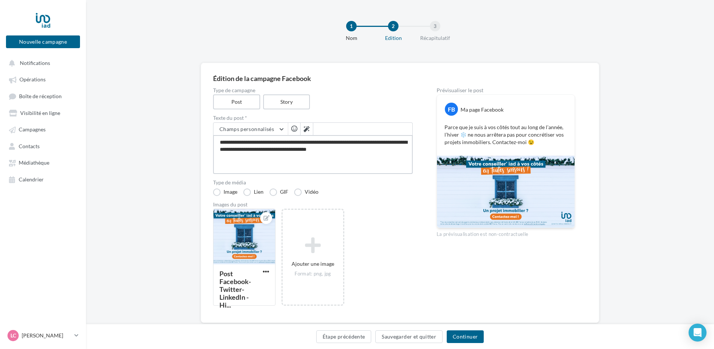
click at [210, 143] on div "**********" at bounding box center [400, 193] width 398 height 260
paste textarea "**********"
type textarea "**********"
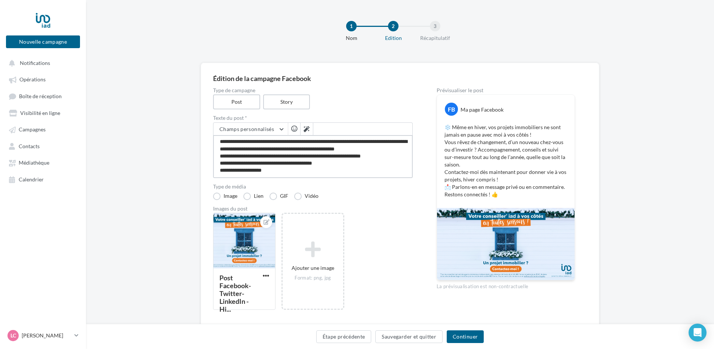
scroll to position [22, 0]
type textarea "**********"
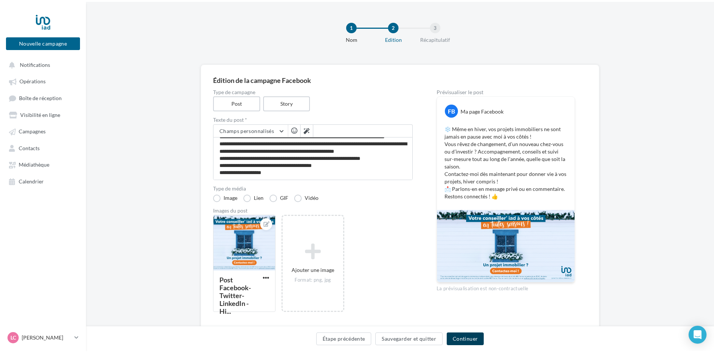
scroll to position [21, 0]
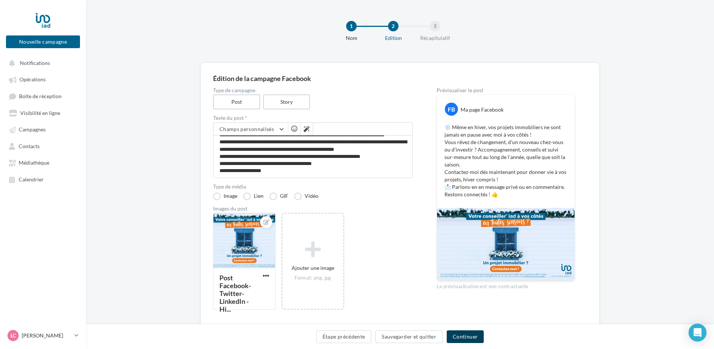
click at [466, 339] on button "Continuer" at bounding box center [464, 337] width 37 height 13
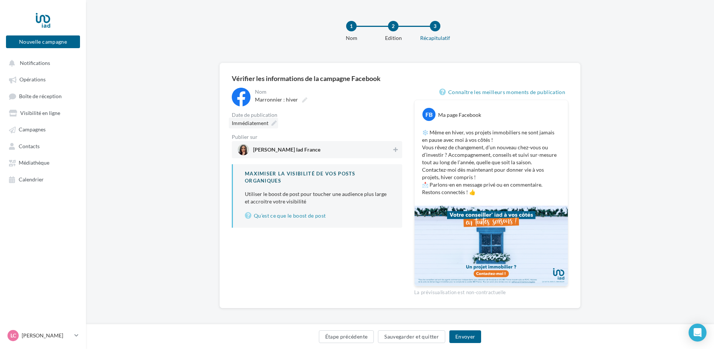
click at [265, 120] on span "Immédiatement" at bounding box center [250, 123] width 37 height 6
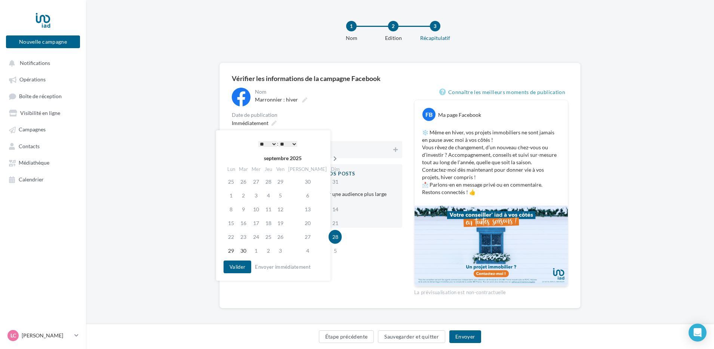
click at [330, 158] on icon at bounding box center [334, 158] width 9 height 5
click at [331, 158] on icon at bounding box center [335, 158] width 9 height 5
click at [231, 236] on td "22" at bounding box center [231, 237] width 13 height 14
click at [270, 143] on select "* * * * * * * * * * ** ** ** ** ** ** ** ** ** ** ** ** ** **" at bounding box center [267, 144] width 19 height 6
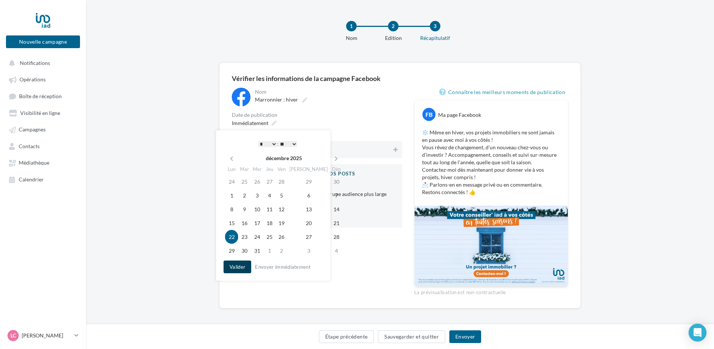
click at [232, 268] on button "Valider" at bounding box center [237, 267] width 28 height 13
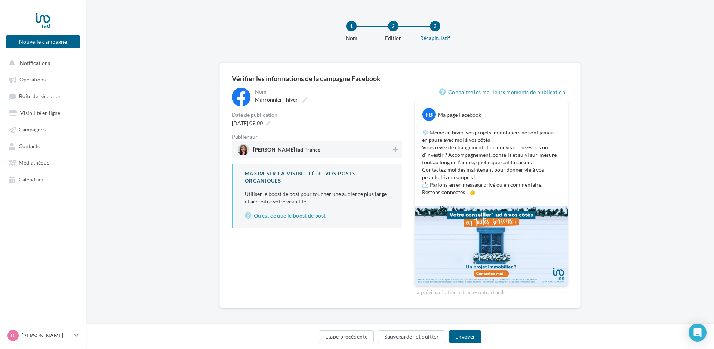
click at [293, 153] on span "Lilas Chaput Iad France" at bounding box center [286, 151] width 67 height 8
click at [510, 93] on link "Connaître les meilleurs moments de publication" at bounding box center [503, 92] width 129 height 9
click at [262, 121] on span "22/12/2025 à 09:00" at bounding box center [247, 123] width 31 height 6
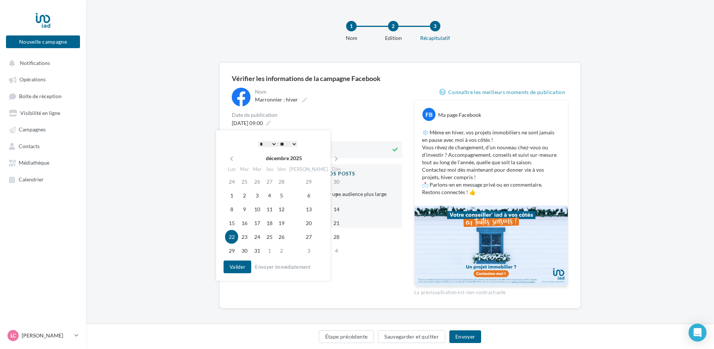
click at [274, 143] on select "* * * * * * * * * * ** ** ** ** ** ** ** ** ** ** ** ** ** **" at bounding box center [267, 144] width 19 height 6
click at [236, 268] on button "Valider" at bounding box center [237, 267] width 28 height 13
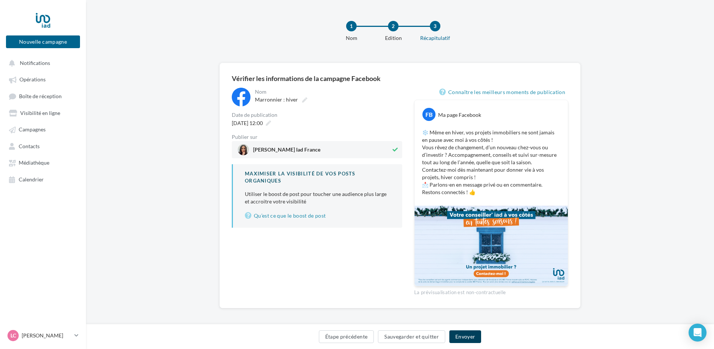
click at [468, 337] on button "Envoyer" at bounding box center [465, 337] width 32 height 13
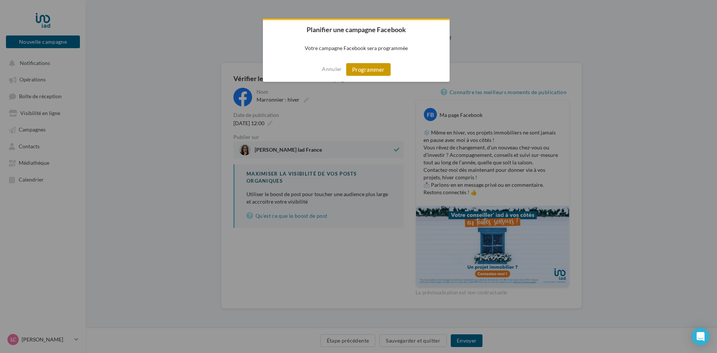
click at [363, 73] on button "Programmer" at bounding box center [368, 69] width 44 height 13
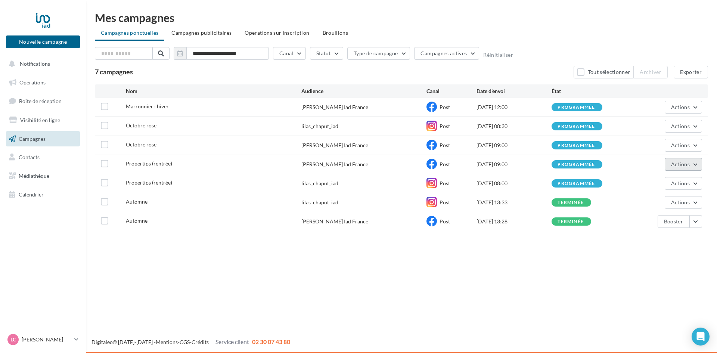
click at [678, 163] on span "Actions" at bounding box center [680, 164] width 19 height 6
click at [571, 166] on div "programmée" at bounding box center [576, 164] width 37 height 5
click at [569, 164] on div "programmée" at bounding box center [576, 164] width 37 height 5
click at [107, 165] on label at bounding box center [104, 163] width 7 height 7
click at [104, 164] on icon at bounding box center [104, 163] width 5 height 5
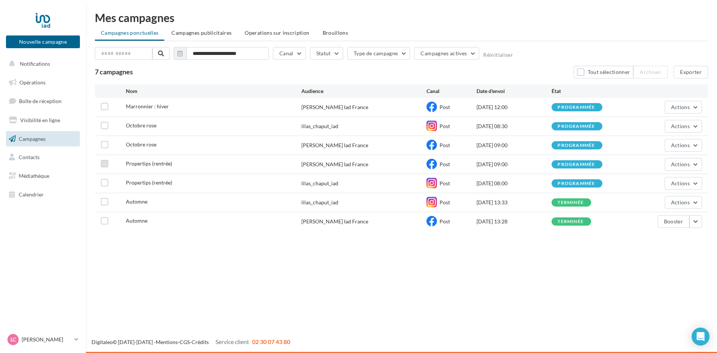
click at [248, 275] on div "Nouvelle campagne Nouvelle campagne Notifications Opérations Boîte de réception…" at bounding box center [358, 176] width 717 height 353
click at [285, 35] on span "Operations sur inscription" at bounding box center [277, 33] width 65 height 6
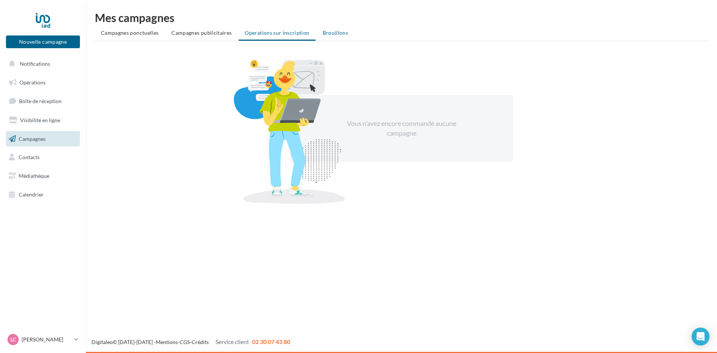
click at [338, 34] on span "Brouillons" at bounding box center [336, 33] width 26 height 6
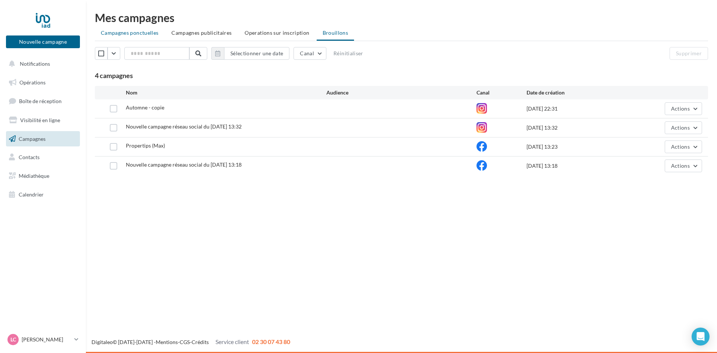
click at [119, 35] on span "Campagnes ponctuelles" at bounding box center [130, 33] width 58 height 6
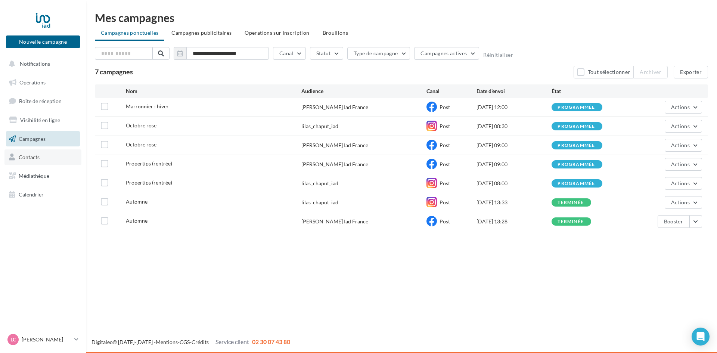
click at [36, 154] on span "Contacts" at bounding box center [29, 157] width 21 height 6
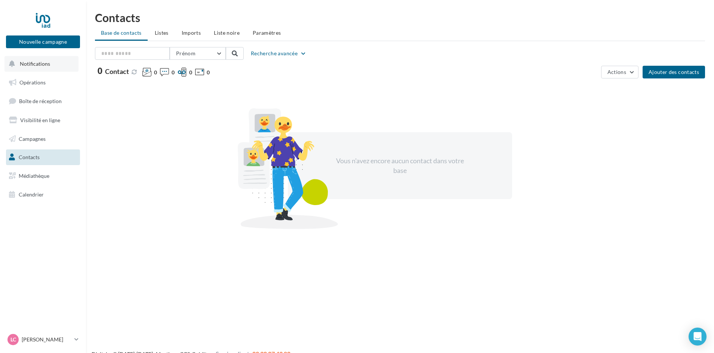
click at [44, 66] on span "Notifications" at bounding box center [35, 64] width 30 height 6
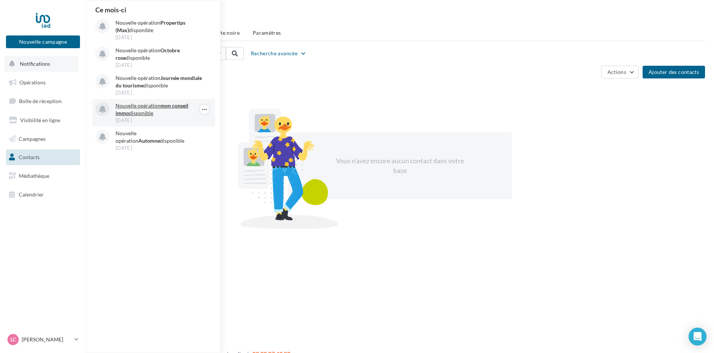
click at [137, 103] on p "Nouvelle opération mon conseil immo disponible" at bounding box center [158, 109] width 87 height 15
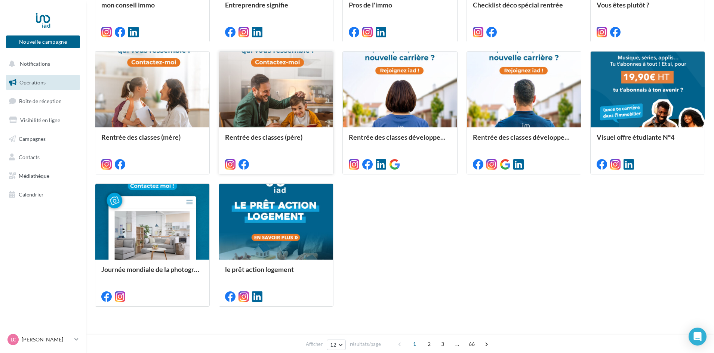
scroll to position [338, 0]
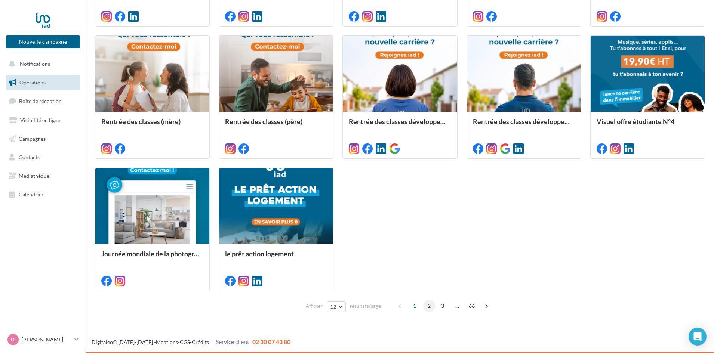
click at [429, 305] on span "2" at bounding box center [429, 306] width 12 height 12
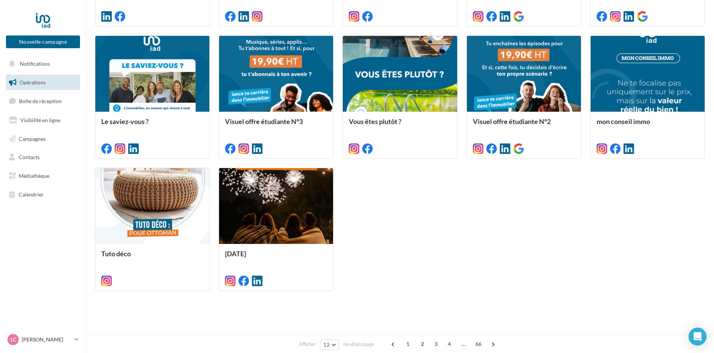
scroll to position [211, 0]
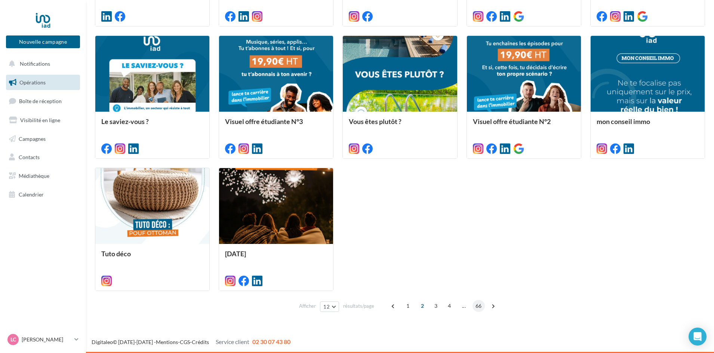
click at [477, 307] on span "66" at bounding box center [478, 306] width 12 height 12
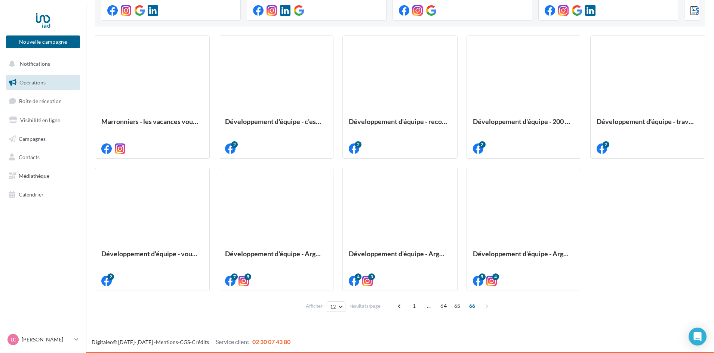
scroll to position [206, 0]
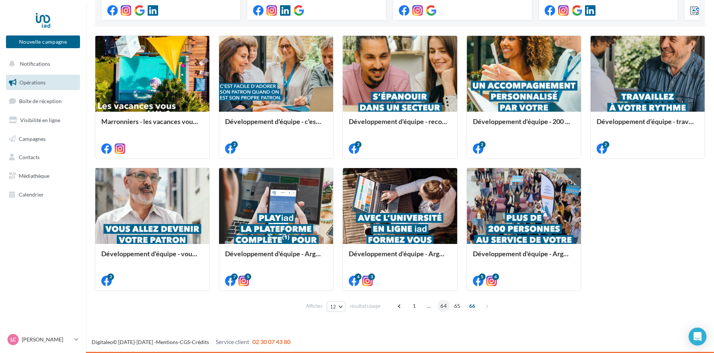
click at [442, 305] on span "64" at bounding box center [443, 306] width 12 height 12
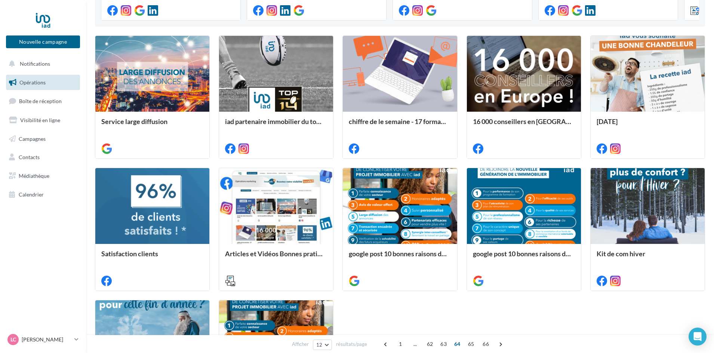
scroll to position [211, 0]
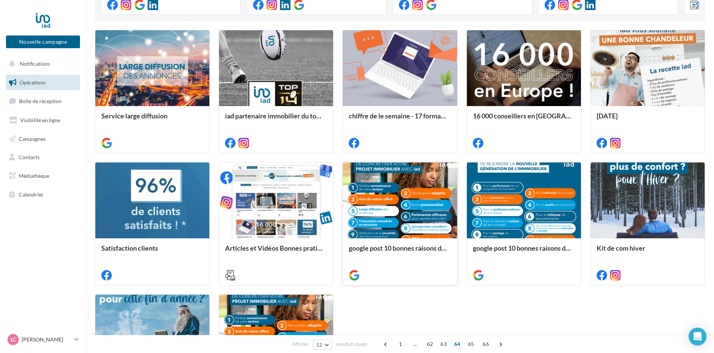
click at [410, 205] on div at bounding box center [400, 201] width 114 height 77
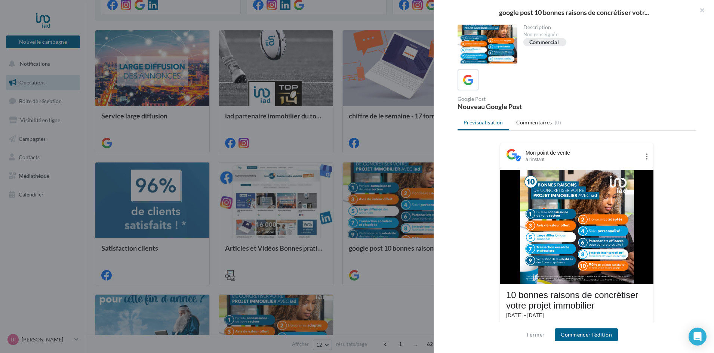
click at [367, 276] on div at bounding box center [357, 176] width 714 height 353
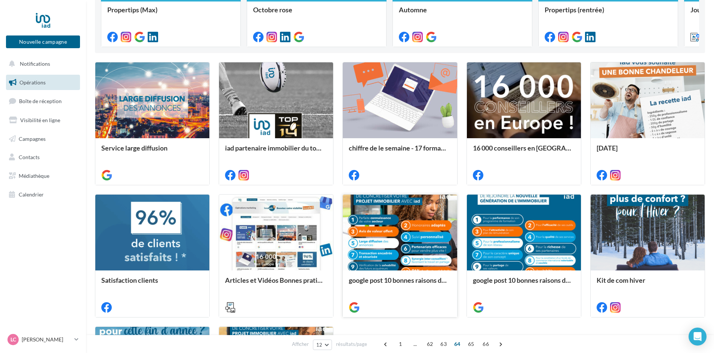
scroll to position [323, 0]
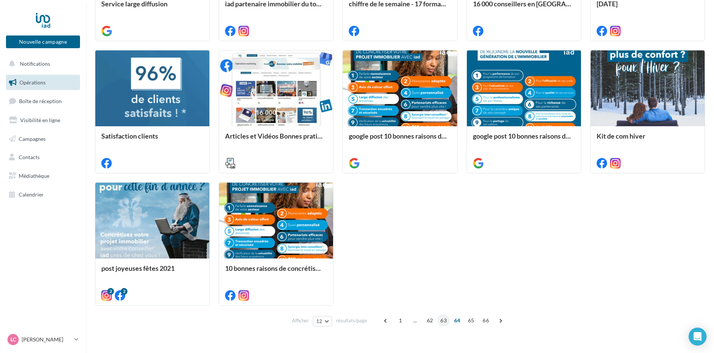
click at [442, 322] on span "63" at bounding box center [443, 321] width 12 height 12
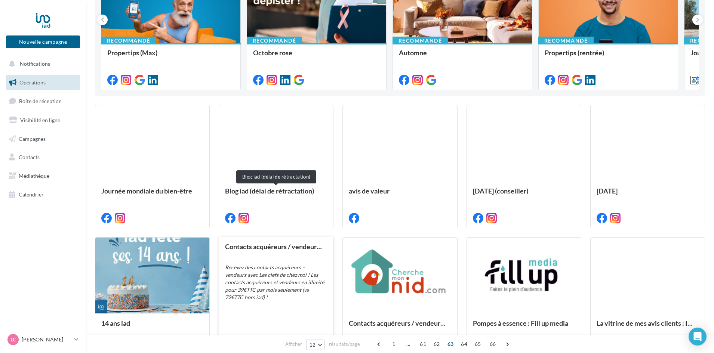
scroll to position [24, 0]
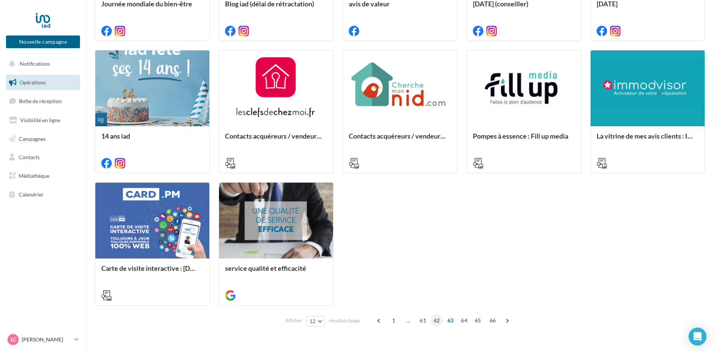
click at [437, 322] on span "62" at bounding box center [436, 321] width 12 height 12
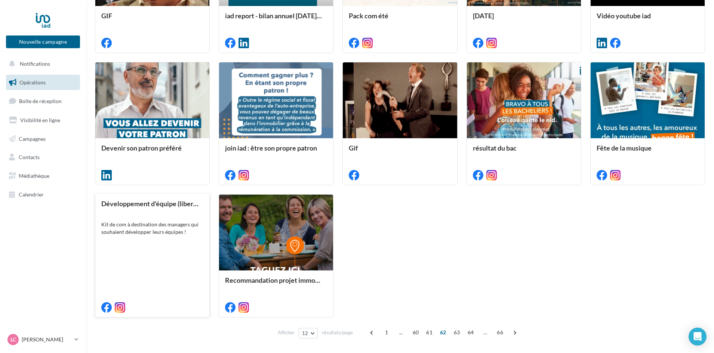
scroll to position [338, 0]
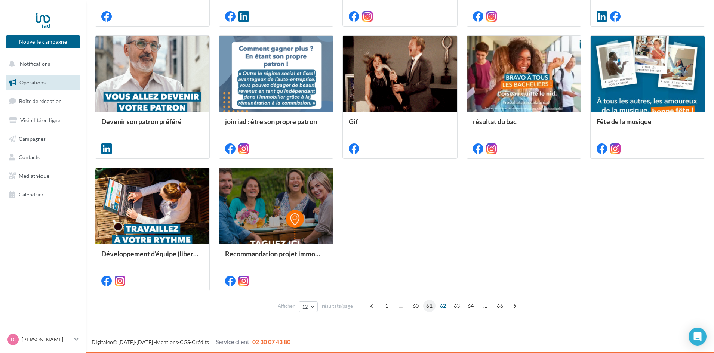
click at [429, 307] on span "61" at bounding box center [429, 306] width 12 height 12
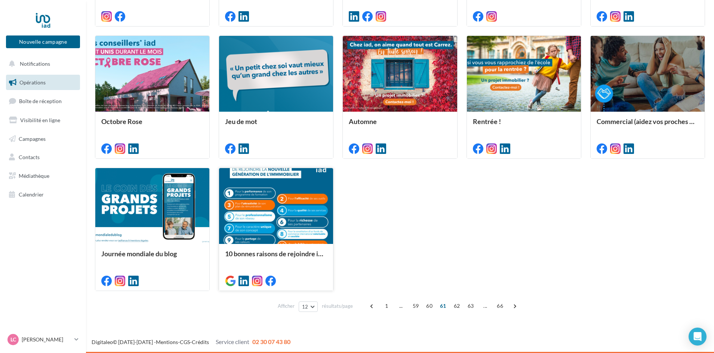
click at [273, 198] on div at bounding box center [276, 206] width 114 height 77
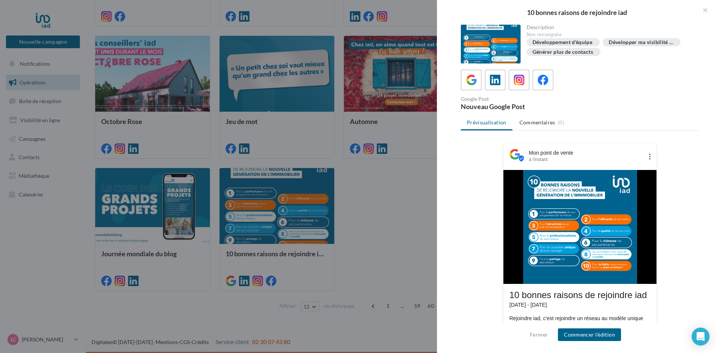
click at [615, 245] on img at bounding box center [580, 227] width 114 height 114
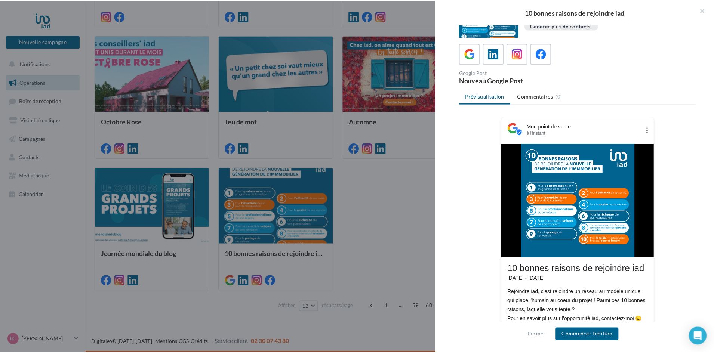
scroll to position [57, 0]
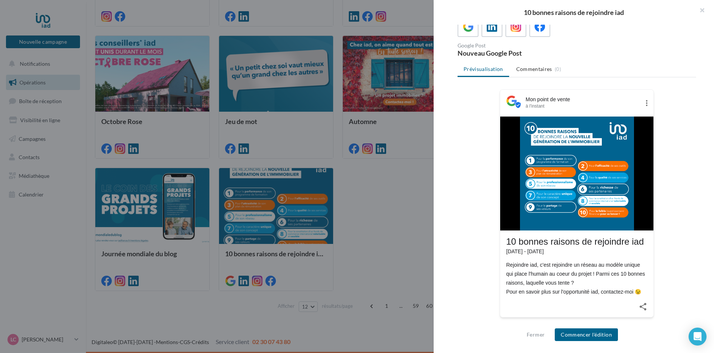
click at [418, 206] on div at bounding box center [357, 176] width 714 height 353
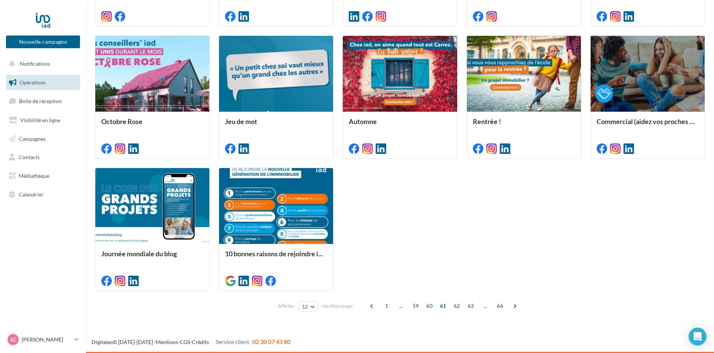
drag, startPoint x: 432, startPoint y: 307, endPoint x: 422, endPoint y: 306, distance: 9.7
click at [431, 307] on span "60" at bounding box center [429, 306] width 12 height 12
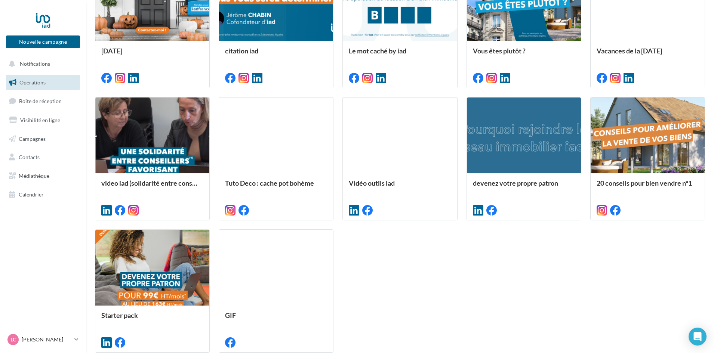
scroll to position [338, 0]
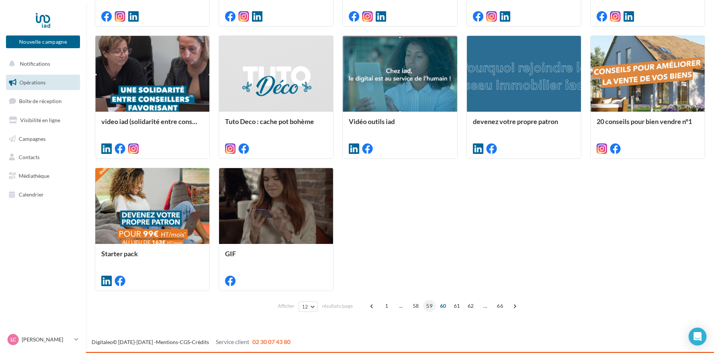
click at [425, 307] on span "59" at bounding box center [429, 306] width 12 height 12
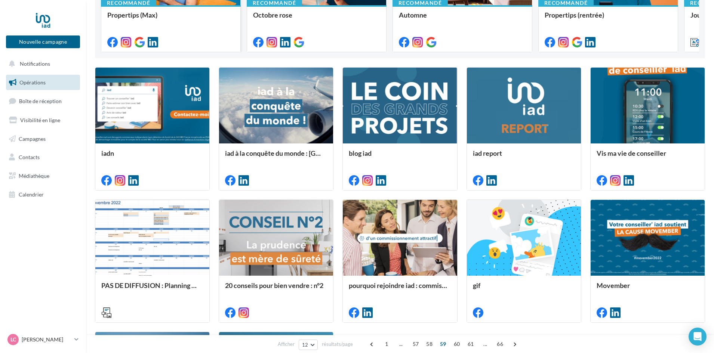
scroll to position [0, 0]
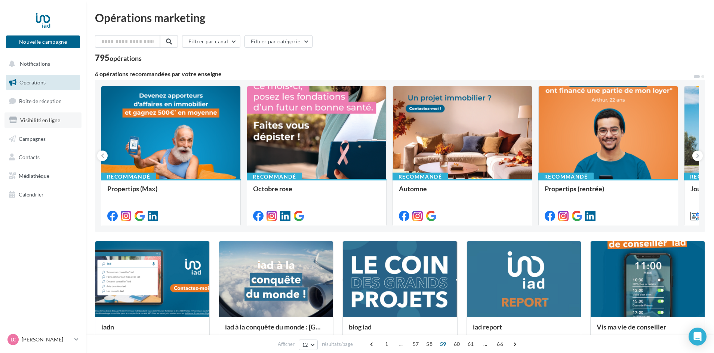
click at [46, 121] on span "Visibilité en ligne" at bounding box center [40, 120] width 40 height 6
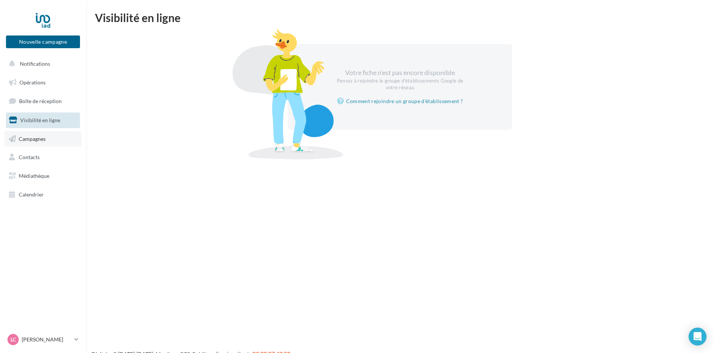
click at [29, 140] on span "Campagnes" at bounding box center [32, 138] width 27 height 6
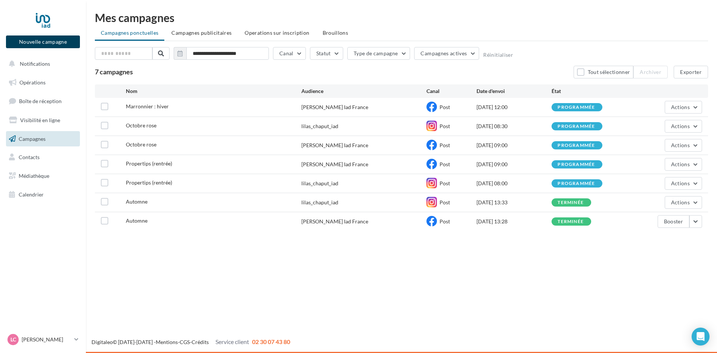
click at [47, 43] on button "Nouvelle campagne" at bounding box center [43, 41] width 74 height 13
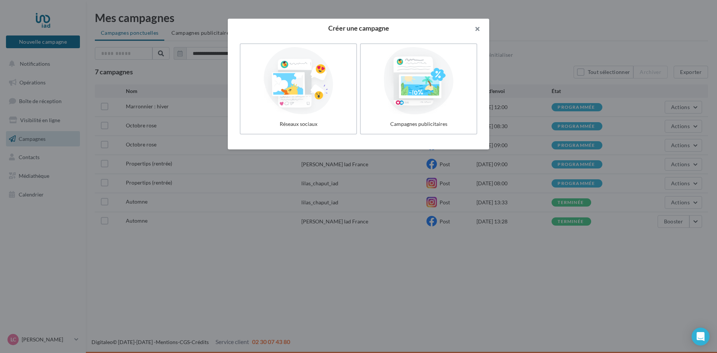
click at [470, 29] on button "button" at bounding box center [475, 30] width 30 height 22
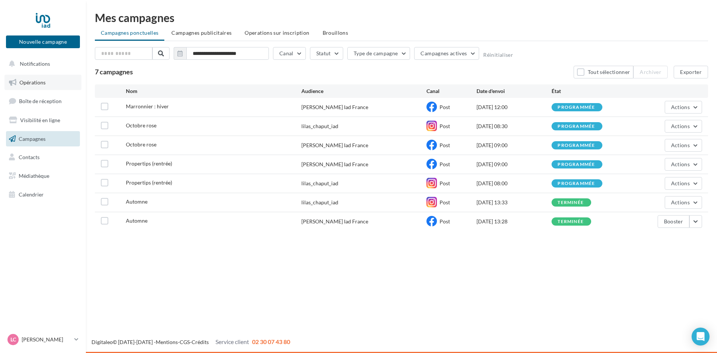
click at [39, 83] on span "Opérations" at bounding box center [32, 82] width 26 height 6
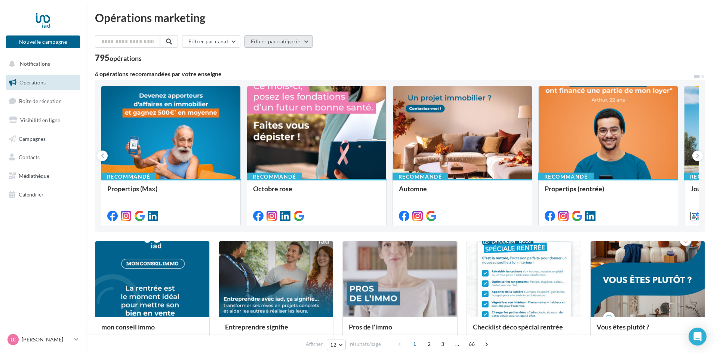
click at [276, 42] on button "Filtrer par catégorie" at bounding box center [278, 41] width 68 height 13
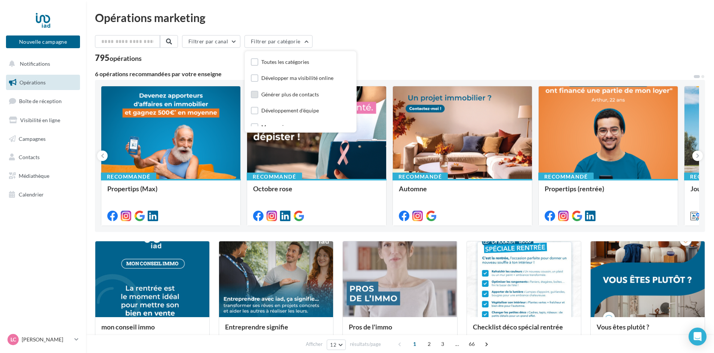
click at [302, 95] on div "Générer plus de contacts" at bounding box center [290, 94] width 58 height 7
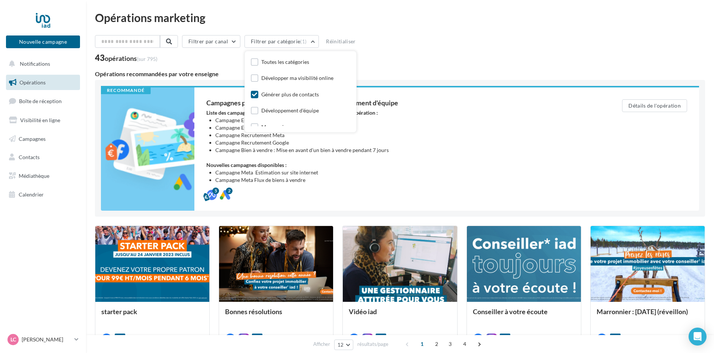
drag, startPoint x: 402, startPoint y: 35, endPoint x: 392, endPoint y: 33, distance: 10.1
click at [401, 35] on div "Filtrer par canal Filtrer par catégorie (1) Toutes les catégories Développer ma…" at bounding box center [400, 43] width 610 height 16
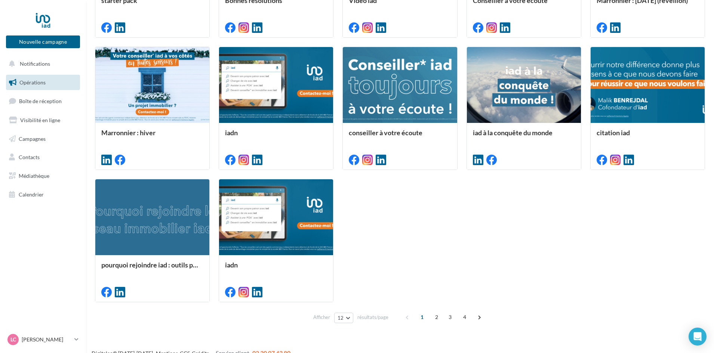
scroll to position [322, 0]
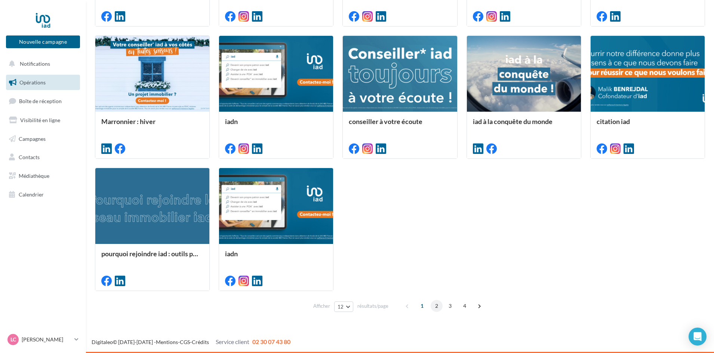
click at [435, 306] on span "2" at bounding box center [436, 306] width 12 height 12
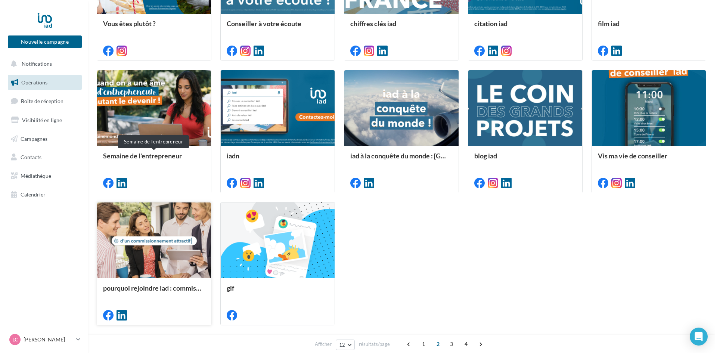
scroll to position [308, 0]
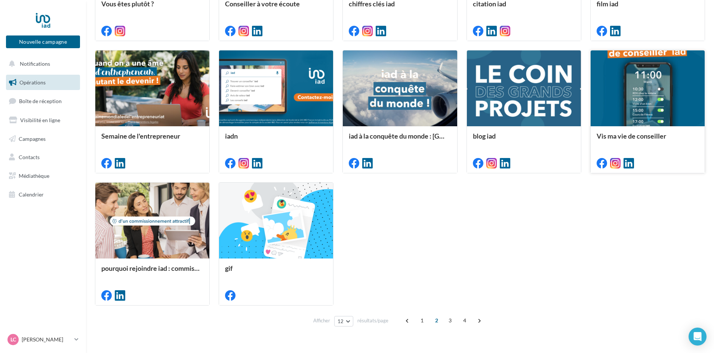
click at [648, 113] on div at bounding box center [647, 88] width 114 height 77
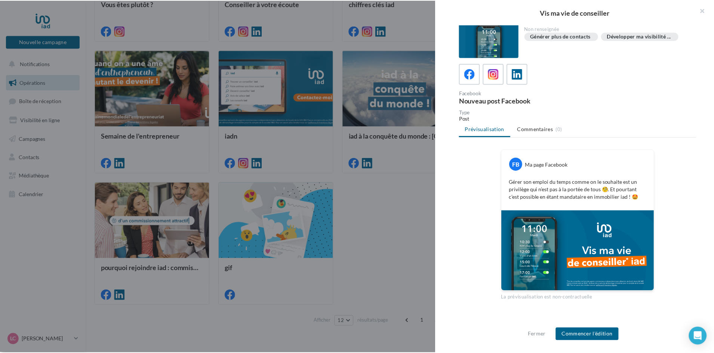
scroll to position [7, 0]
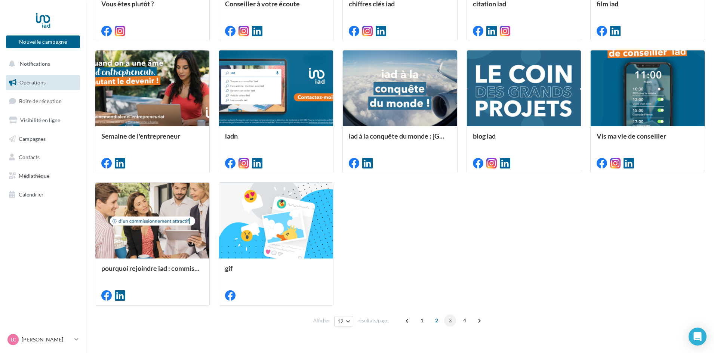
click at [446, 323] on span "3" at bounding box center [450, 321] width 12 height 12
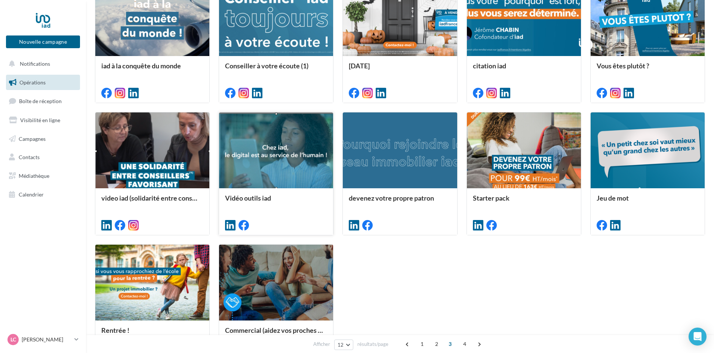
scroll to position [308, 0]
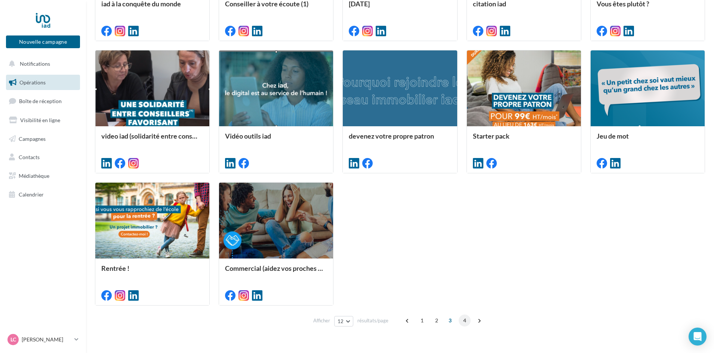
click at [463, 323] on span "4" at bounding box center [464, 321] width 12 height 12
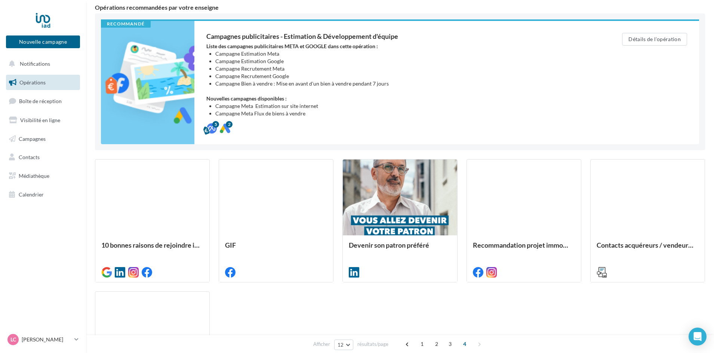
scroll to position [0, 0]
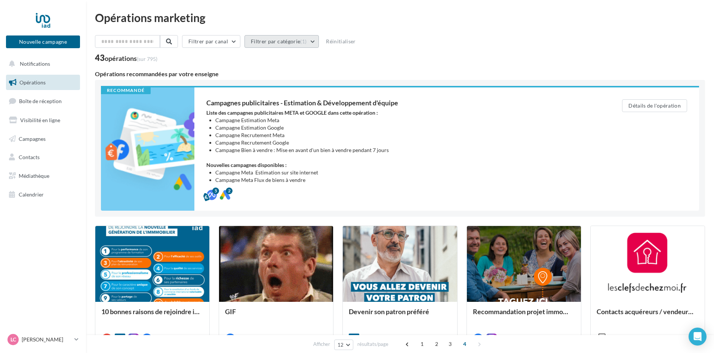
click at [276, 39] on button "Filtrer par catégorie (1)" at bounding box center [281, 41] width 74 height 13
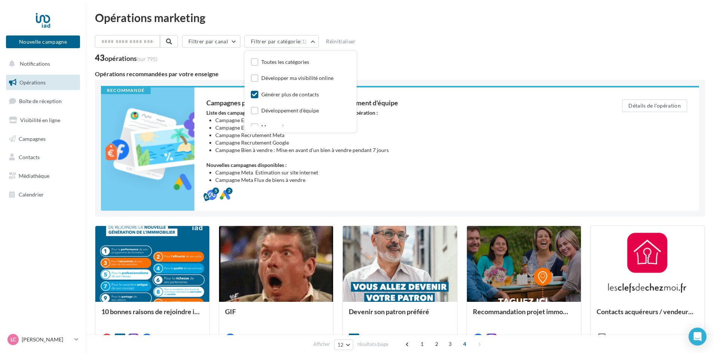
click at [287, 91] on div "Générer plus de contacts" at bounding box center [290, 94] width 58 height 7
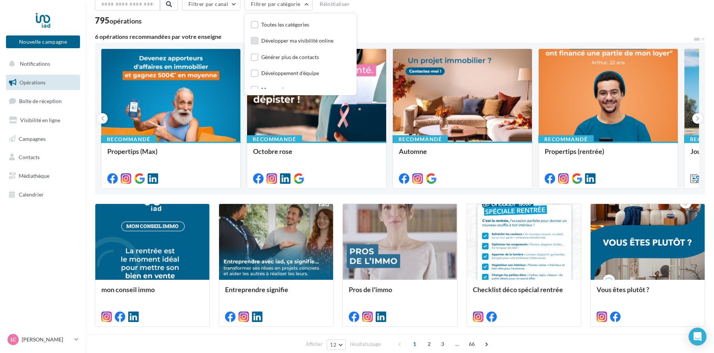
click at [267, 41] on div "Développer ma visibilité online" at bounding box center [297, 40] width 72 height 7
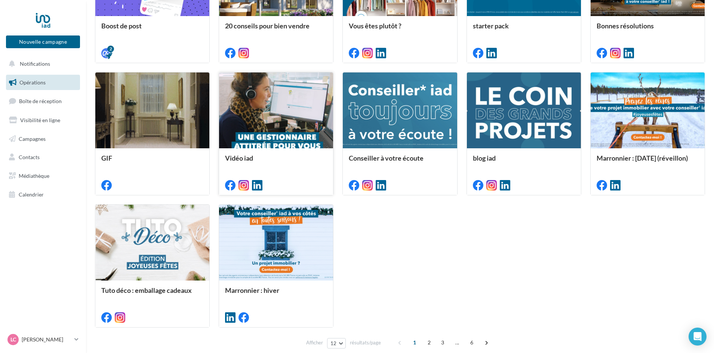
scroll to position [299, 0]
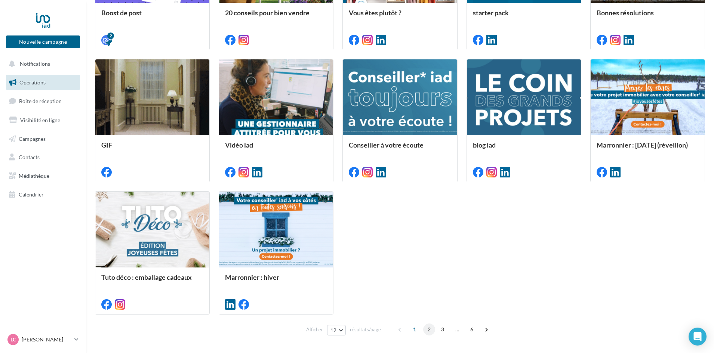
click at [432, 331] on span "2" at bounding box center [429, 330] width 12 height 12
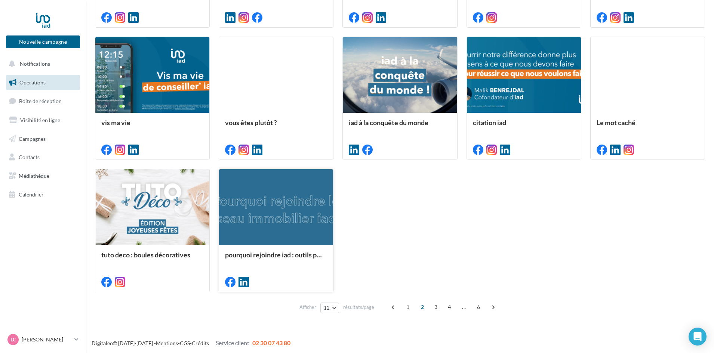
scroll to position [322, 0]
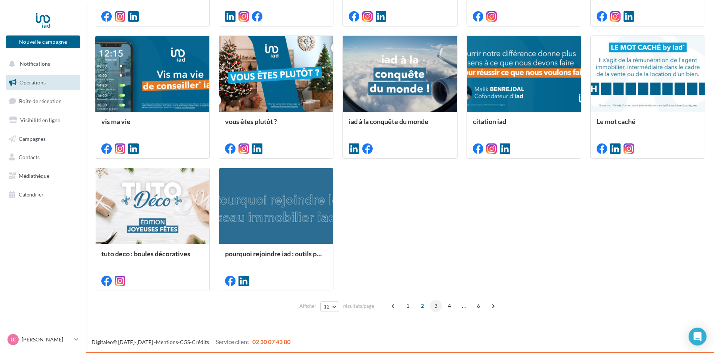
click at [432, 305] on span "3" at bounding box center [436, 306] width 12 height 12
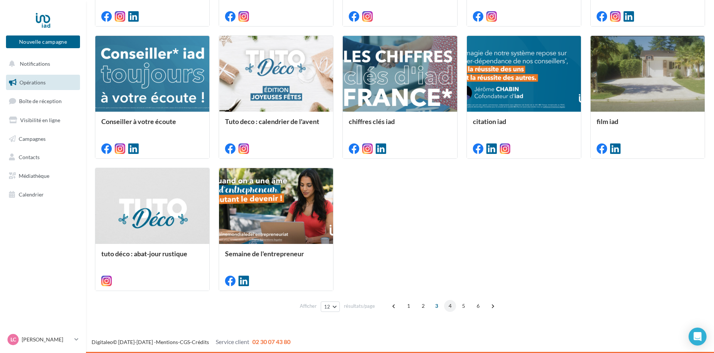
click at [447, 308] on span "4" at bounding box center [450, 306] width 12 height 12
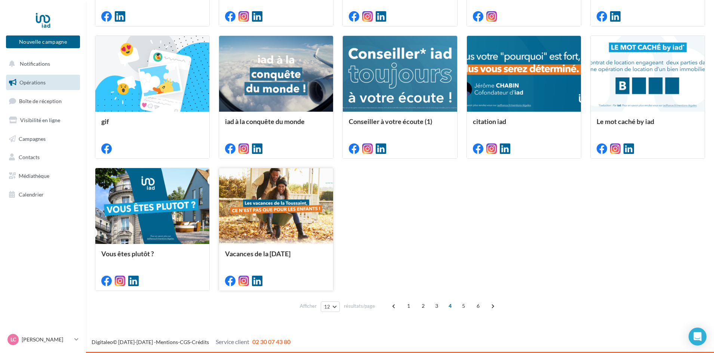
click at [282, 220] on div at bounding box center [276, 206] width 114 height 77
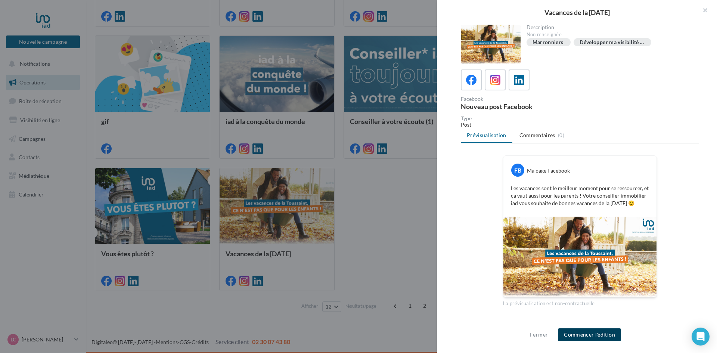
drag, startPoint x: 598, startPoint y: 339, endPoint x: 591, endPoint y: 339, distance: 6.7
click at [597, 339] on button "Commencer l'édition" at bounding box center [589, 334] width 63 height 13
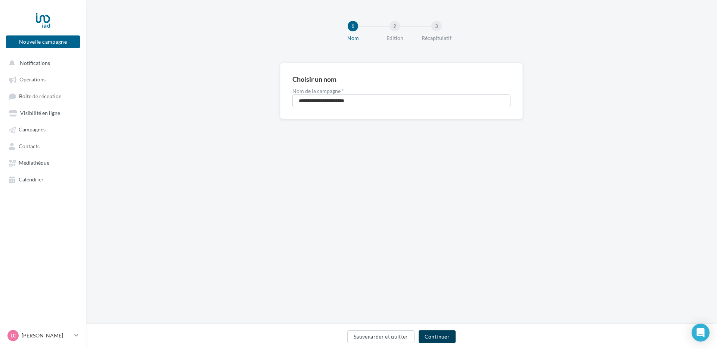
click at [442, 340] on button "Continuer" at bounding box center [437, 337] width 37 height 13
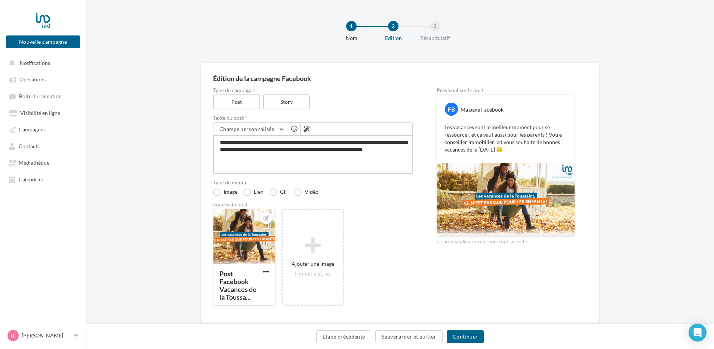
drag, startPoint x: 233, startPoint y: 154, endPoint x: 211, endPoint y: 142, distance: 24.8
click at [211, 142] on div "**********" at bounding box center [400, 193] width 398 height 260
drag, startPoint x: 583, startPoint y: 270, endPoint x: 578, endPoint y: 270, distance: 4.1
click at [583, 270] on div "**********" at bounding box center [400, 199] width 374 height 223
drag, startPoint x: 263, startPoint y: 157, endPoint x: 200, endPoint y: 142, distance: 64.8
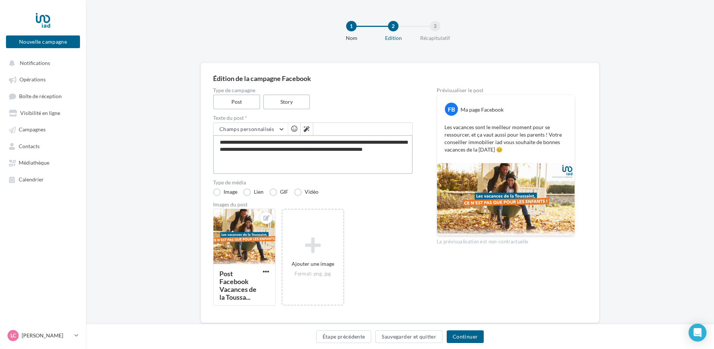
click at [200, 142] on div "**********" at bounding box center [400, 205] width 628 height 284
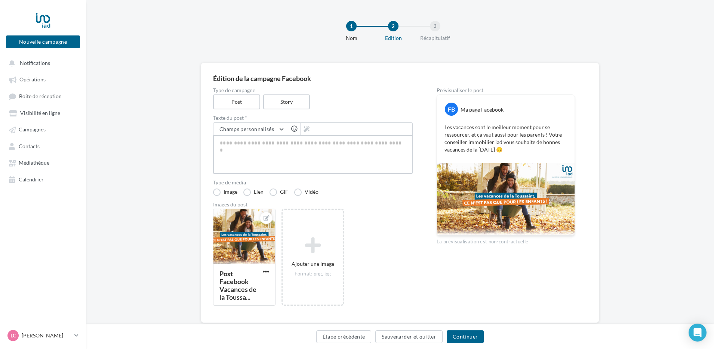
paste textarea "**********"
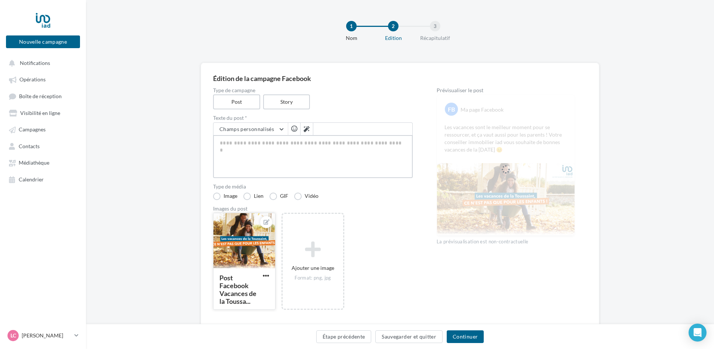
type textarea "**********"
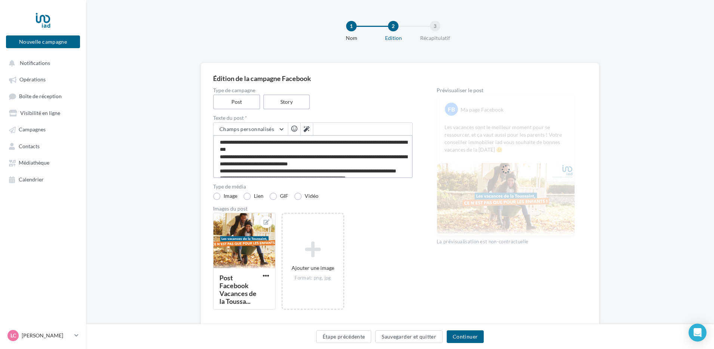
scroll to position [12, 0]
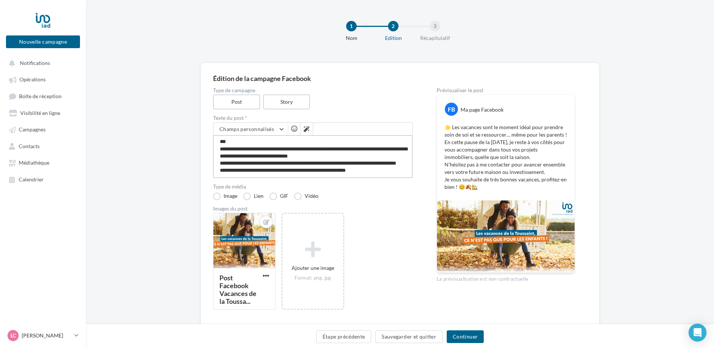
drag, startPoint x: 356, startPoint y: 153, endPoint x: 299, endPoint y: 153, distance: 57.2
click at [299, 153] on textarea "**********" at bounding box center [313, 156] width 200 height 43
type textarea "**********"
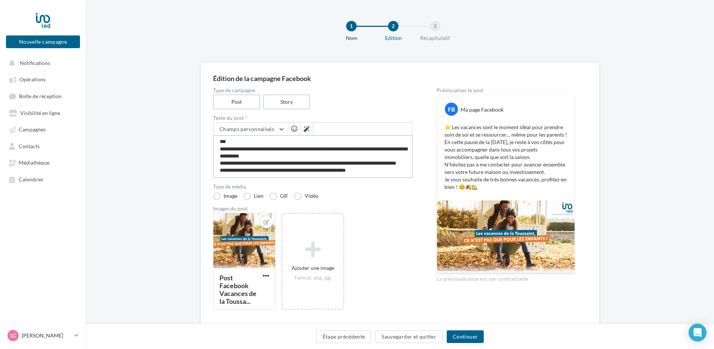
type textarea "**********"
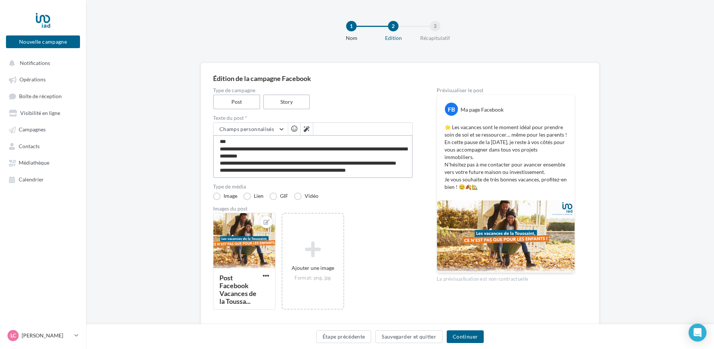
drag, startPoint x: 269, startPoint y: 167, endPoint x: 381, endPoint y: 160, distance: 112.7
click at [381, 160] on textarea "**********" at bounding box center [313, 156] width 200 height 43
type textarea "**********"
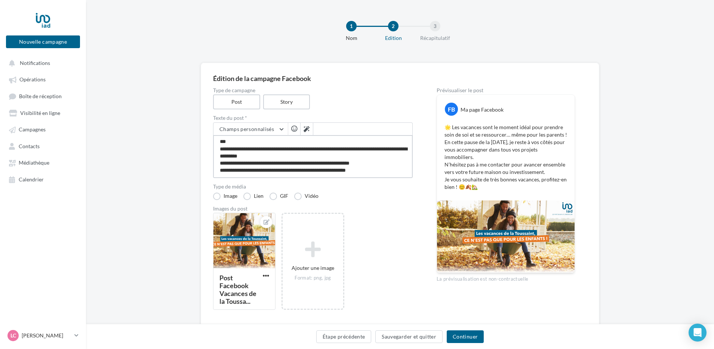
type textarea "**********"
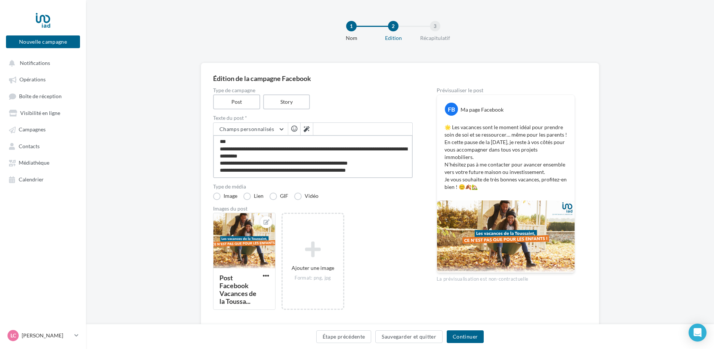
type textarea "**********"
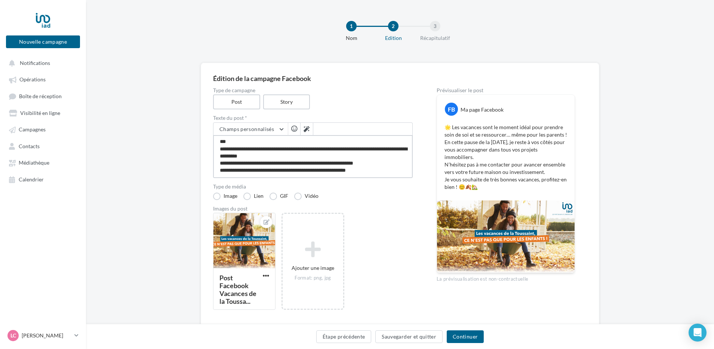
type textarea "**********"
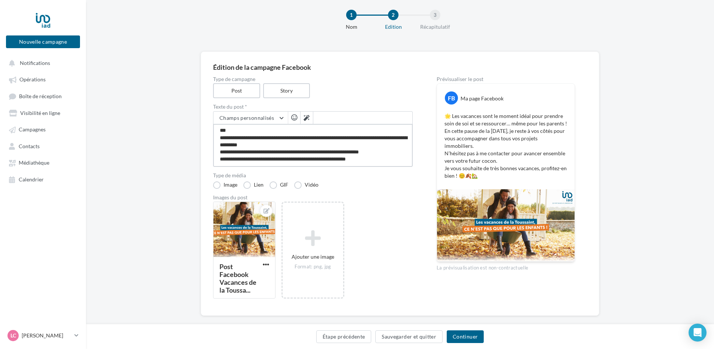
scroll to position [22, 0]
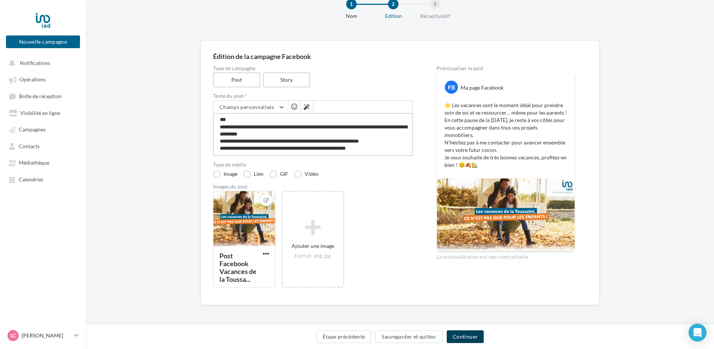
type textarea "**********"
click at [470, 337] on button "Continuer" at bounding box center [464, 337] width 37 height 13
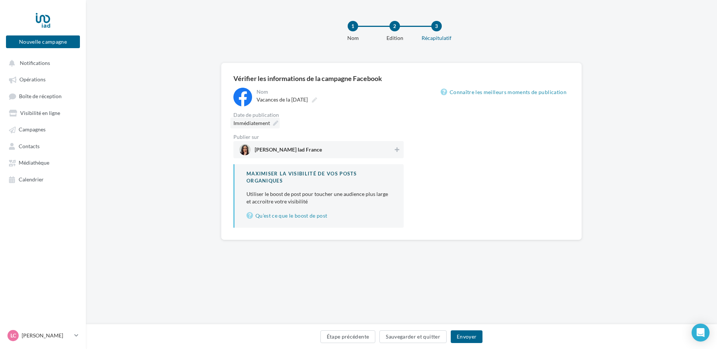
click at [265, 120] on span "Immédiatement" at bounding box center [252, 123] width 37 height 6
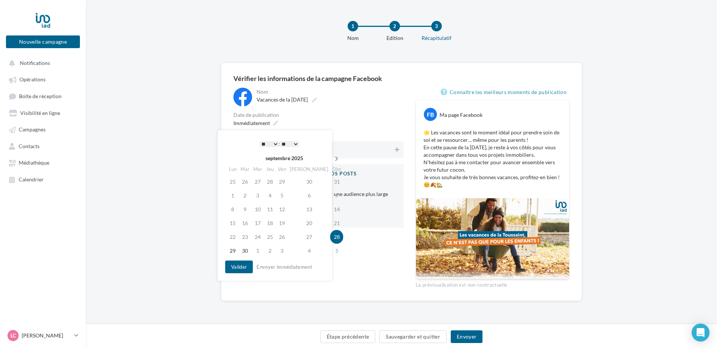
click at [332, 159] on icon at bounding box center [336, 158] width 9 height 5
click at [248, 222] on td "21" at bounding box center [246, 223] width 13 height 14
click at [277, 142] on select "* * * * * * * * * * ** ** ** ** ** ** ** ** ** ** ** ** ** **" at bounding box center [269, 144] width 19 height 6
click at [240, 267] on button "Valider" at bounding box center [239, 267] width 28 height 13
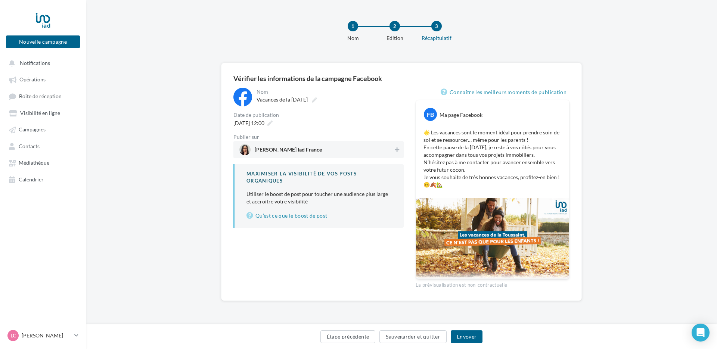
click at [331, 153] on span "[PERSON_NAME] Iad France" at bounding box center [317, 149] width 154 height 11
click at [473, 336] on button "Envoyer" at bounding box center [467, 337] width 32 height 13
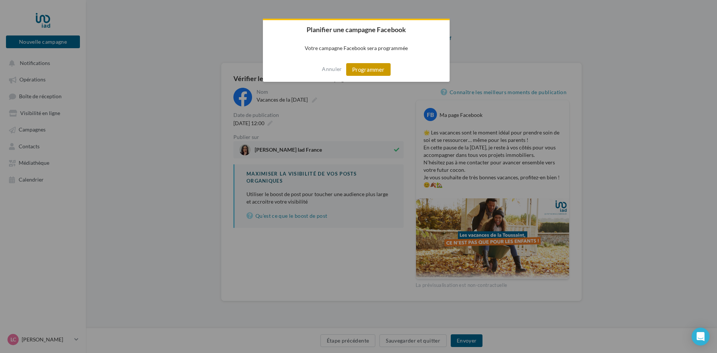
click at [373, 65] on button "Programmer" at bounding box center [368, 69] width 44 height 13
